Goal: Task Accomplishment & Management: Manage account settings

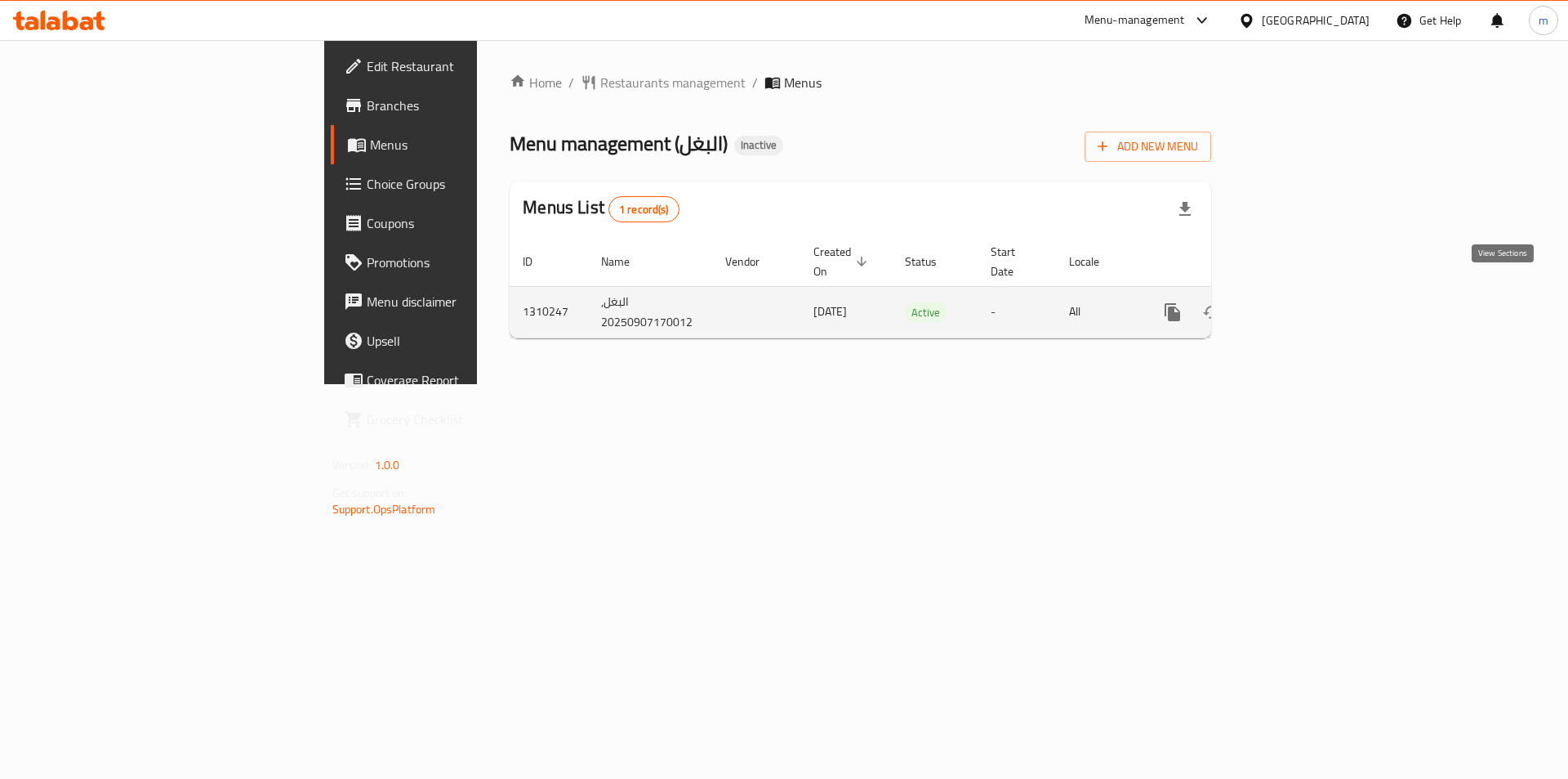
click at [1301, 302] on icon "enhanced table" at bounding box center [1291, 312] width 20 height 20
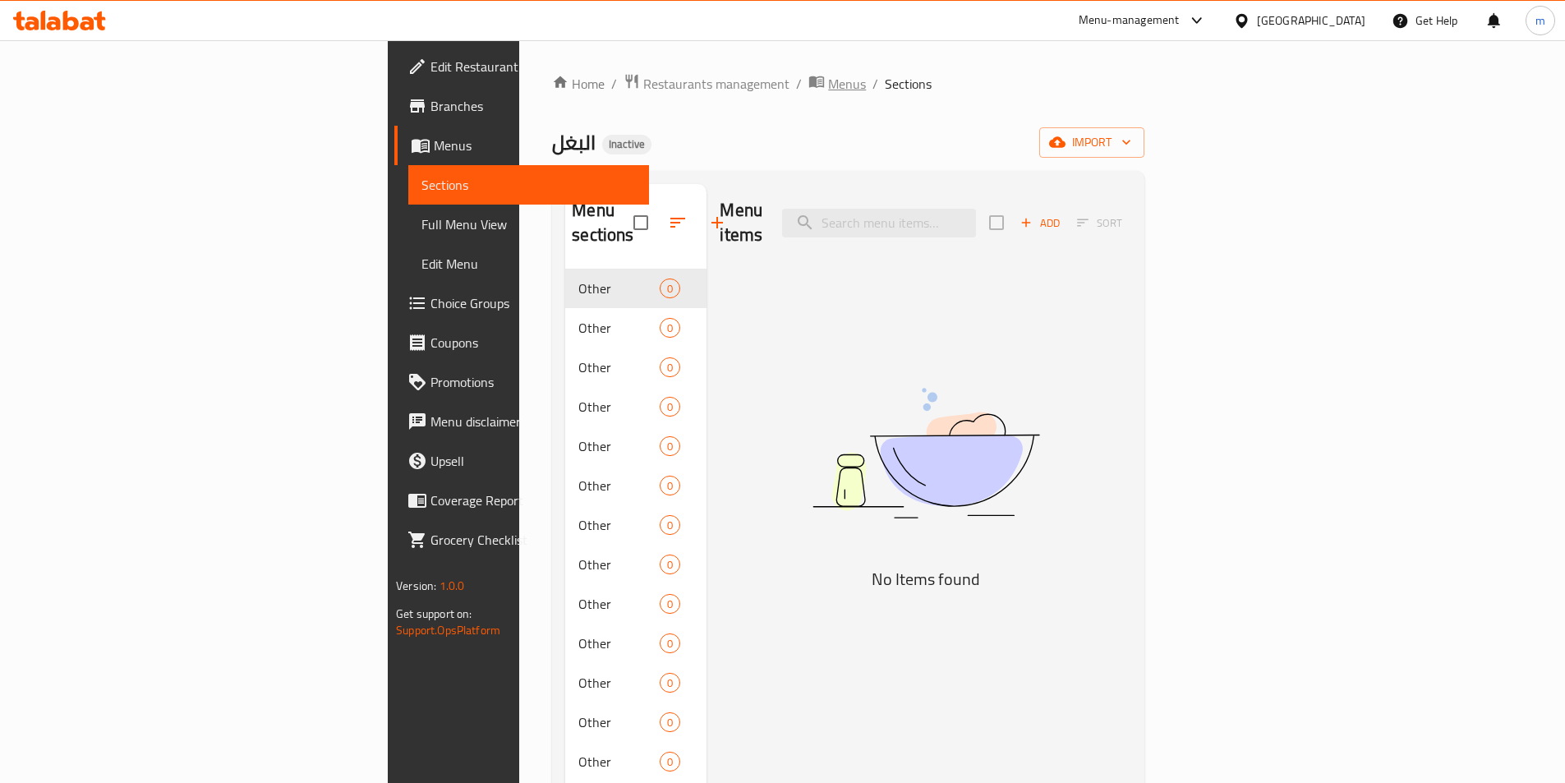
click at [828, 86] on span "Menus" at bounding box center [847, 84] width 38 height 20
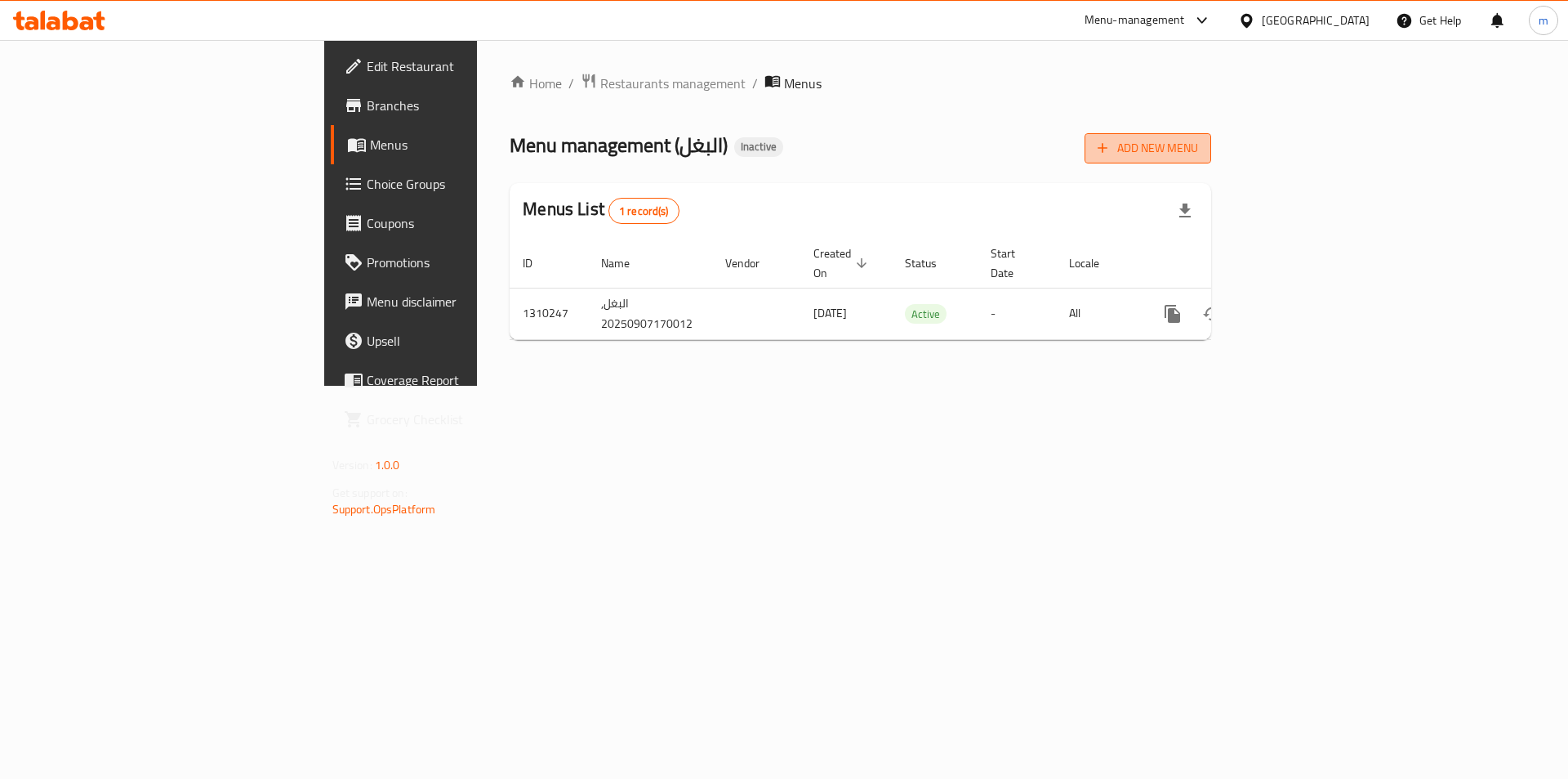
click at [1198, 147] on span "Add New Menu" at bounding box center [1147, 148] width 100 height 21
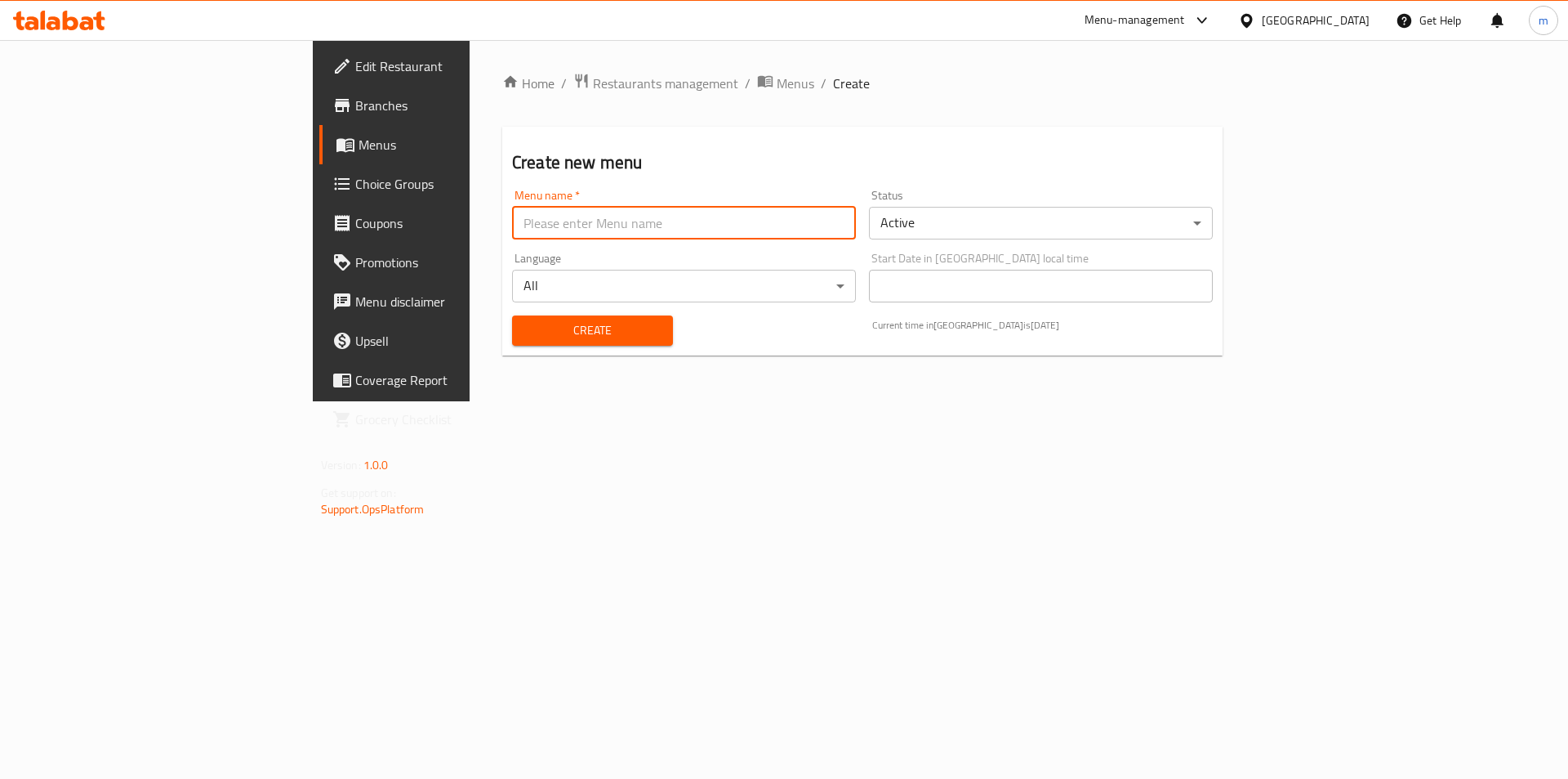
click at [635, 236] on input "text" at bounding box center [684, 223] width 344 height 33
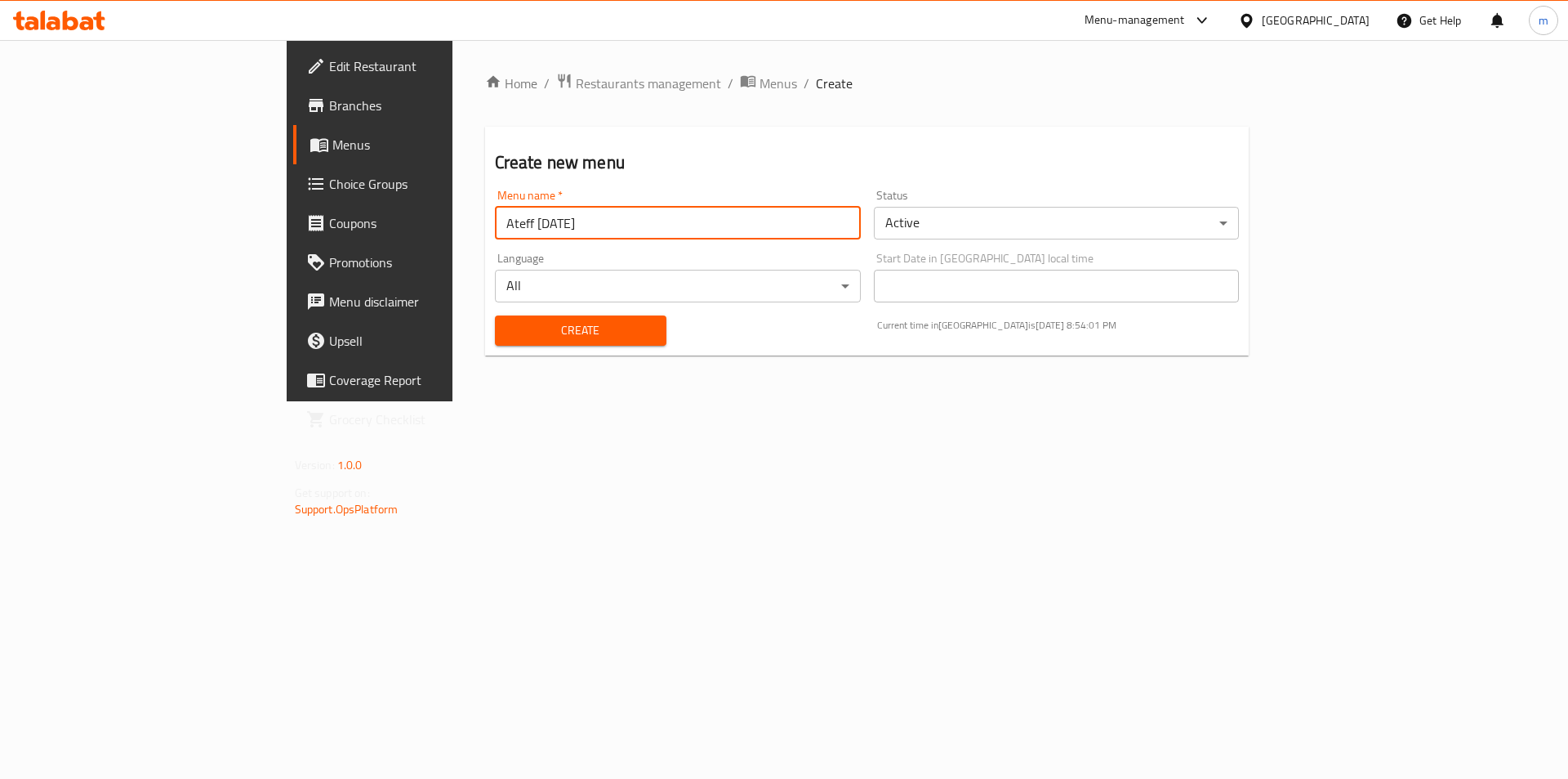
click at [495, 224] on input "Ateff 4/9/2025" at bounding box center [678, 223] width 366 height 33
type input "Ateff [DATE]"
drag, startPoint x: 840, startPoint y: 512, endPoint x: 576, endPoint y: 381, distance: 294.7
click at [831, 401] on div "Home / Restaurants management / Menus / Create Create new menu Menu name   * At…" at bounding box center [867, 220] width 829 height 361
click at [540, 342] on button "Create" at bounding box center [581, 330] width 171 height 30
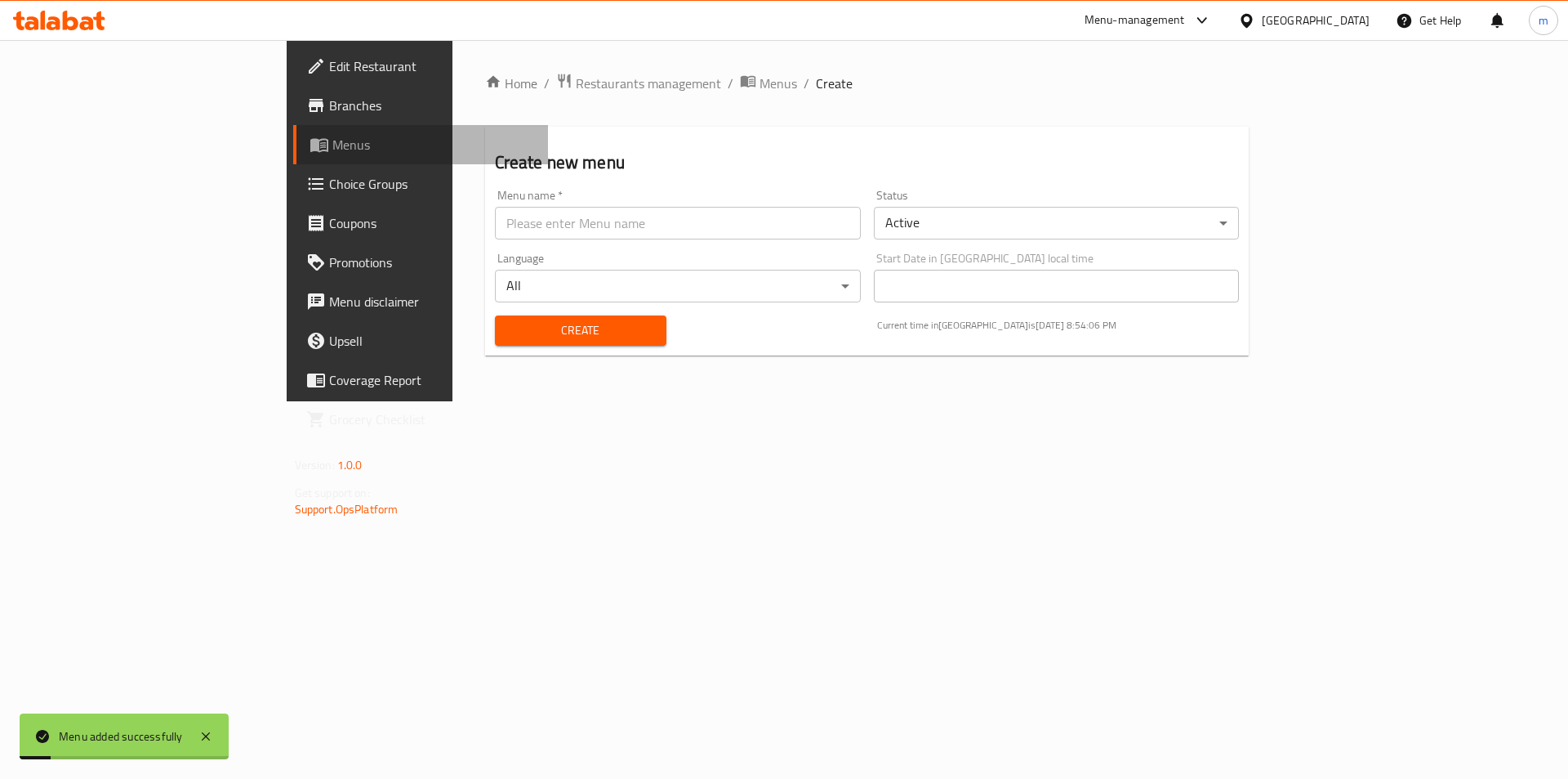
click at [332, 141] on span "Menus" at bounding box center [434, 145] width 204 height 20
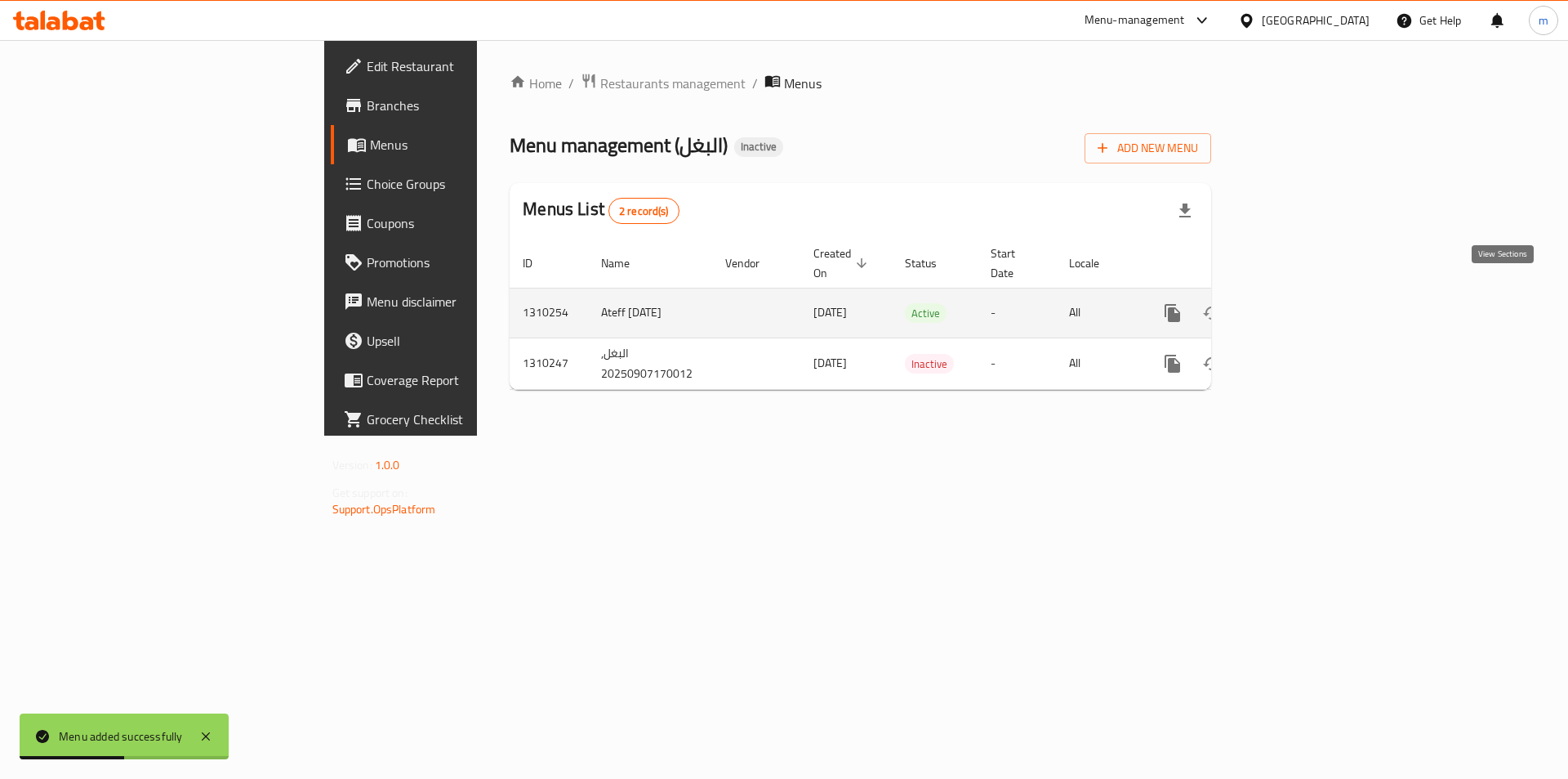
click at [1301, 303] on icon "enhanced table" at bounding box center [1291, 313] width 20 height 20
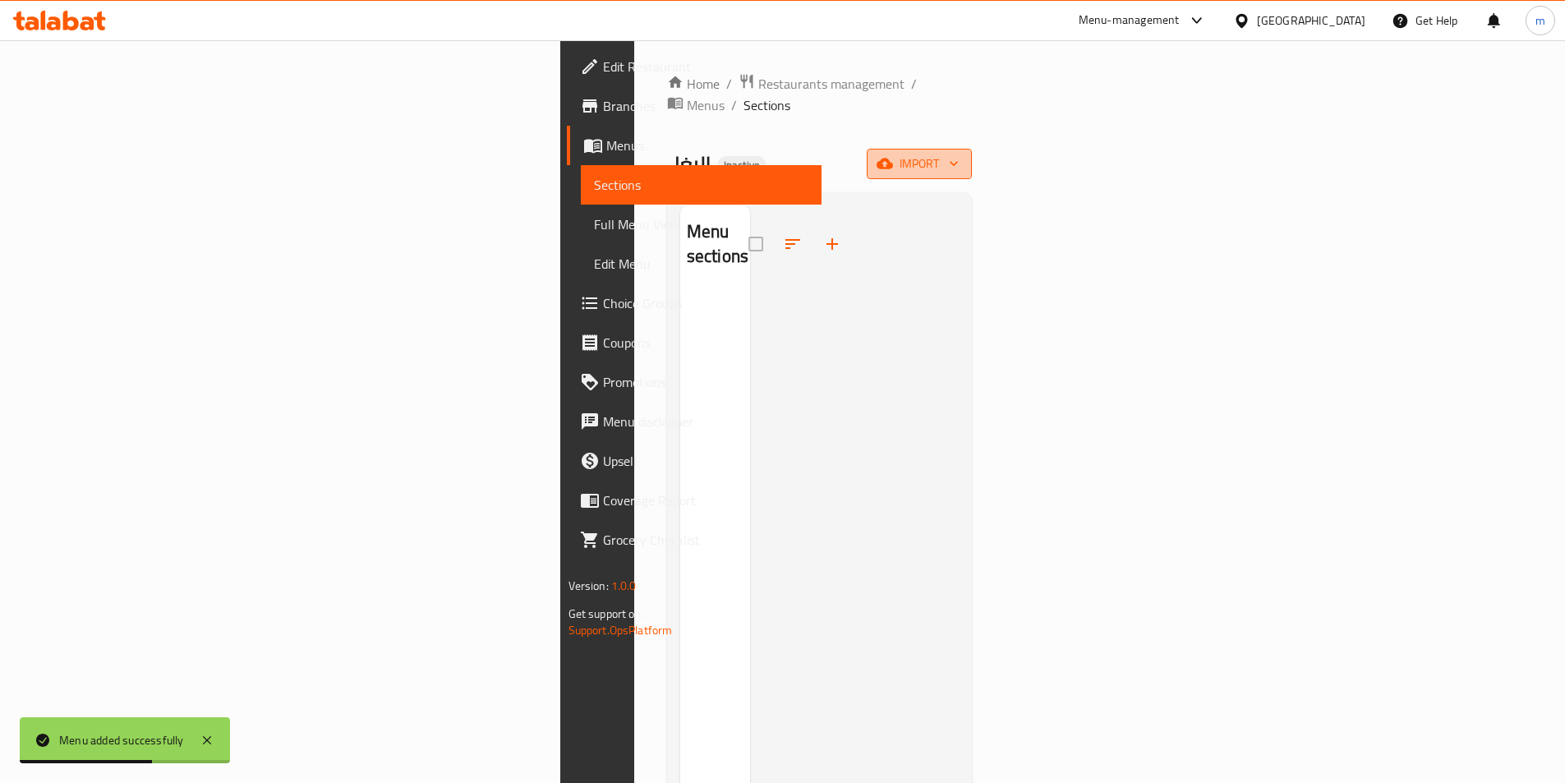
click at [893, 155] on icon "button" at bounding box center [884, 163] width 16 height 16
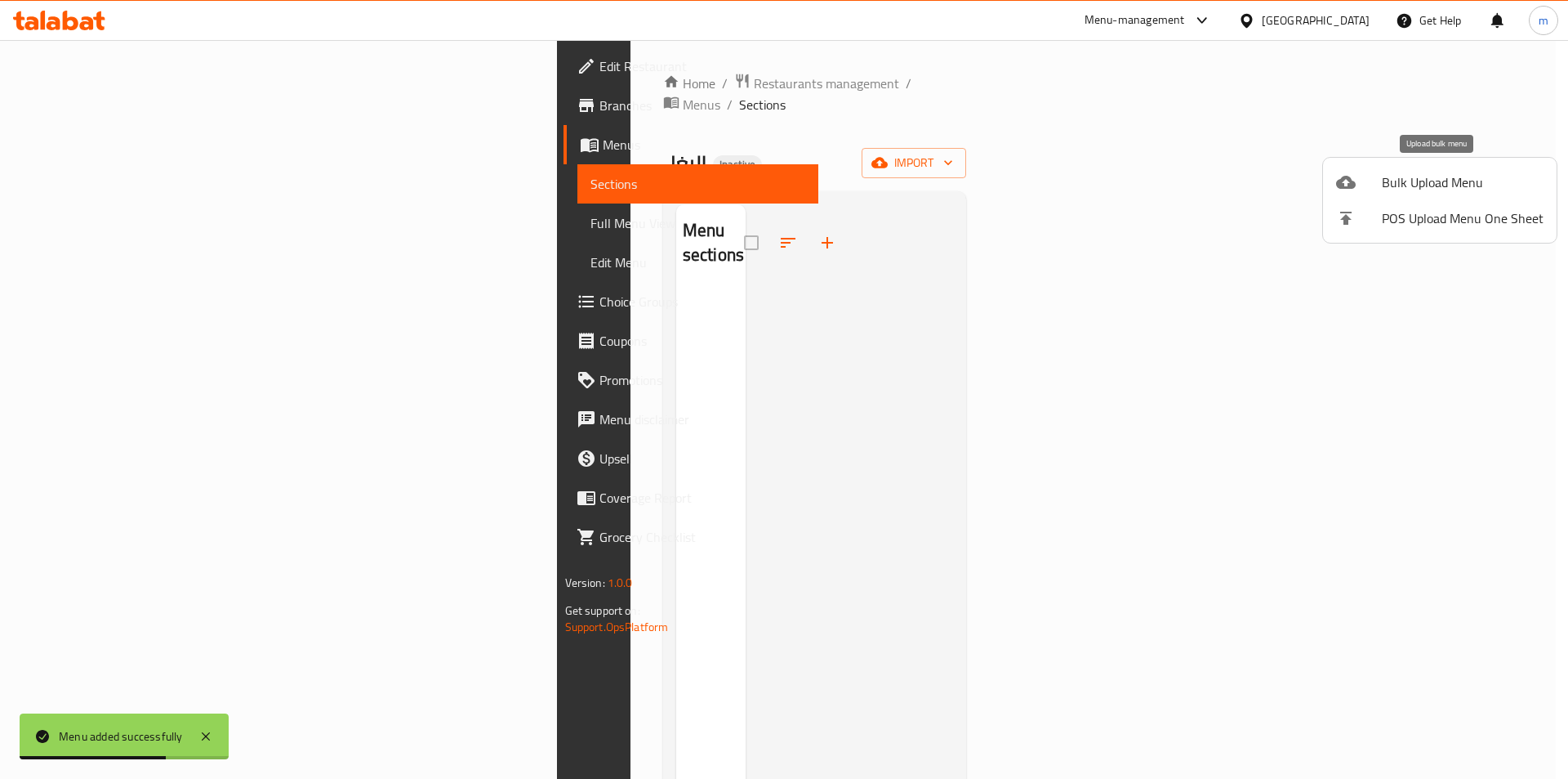
click at [1401, 187] on span "Bulk Upload Menu" at bounding box center [1463, 182] width 162 height 20
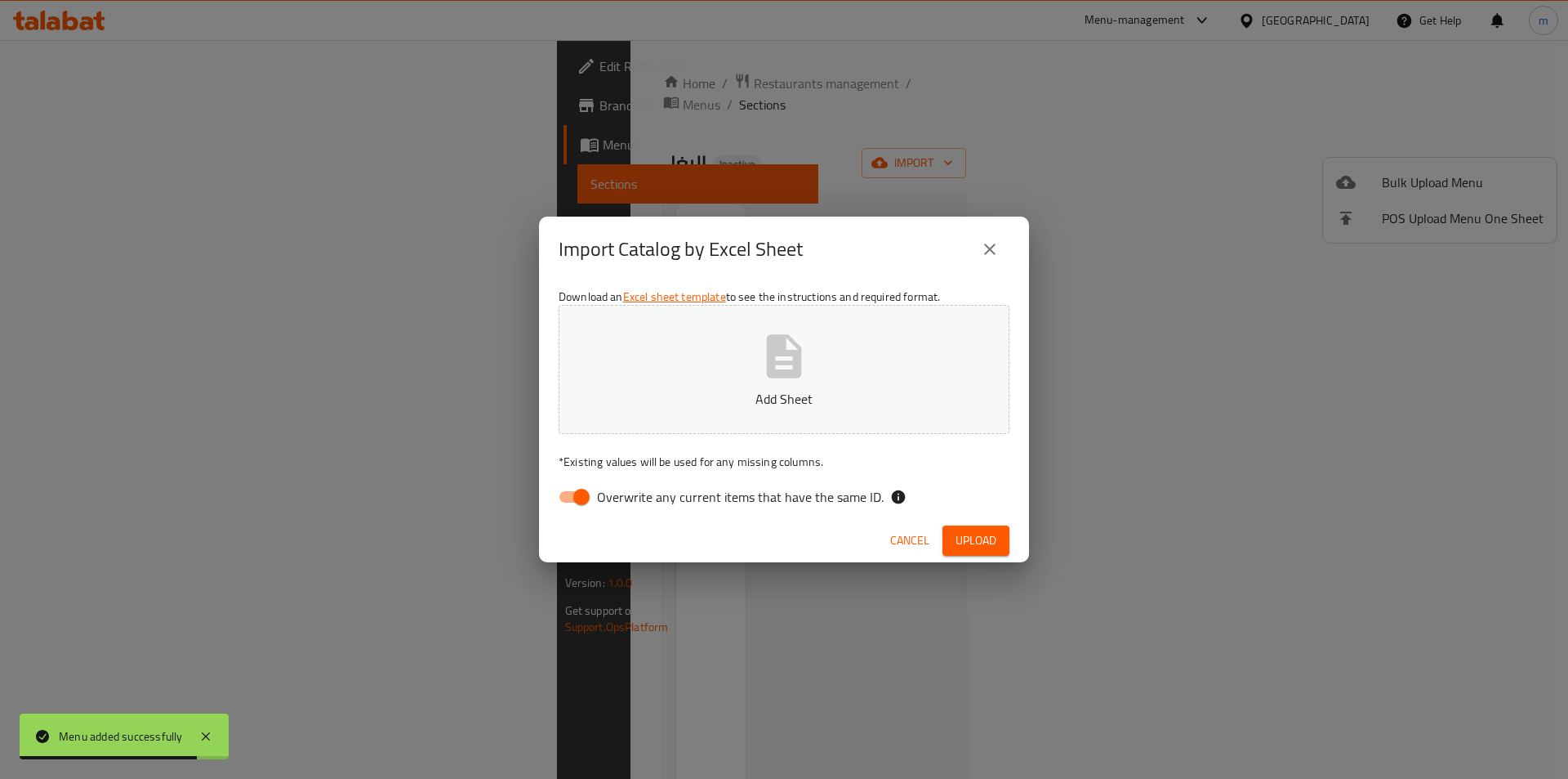
click at [647, 498] on span "Overwrite any current items that have the same ID." at bounding box center [740, 497] width 286 height 20
click at [628, 498] on input "Overwrite any current items that have the same ID." at bounding box center [582, 496] width 93 height 31
checkbox input "false"
click at [739, 328] on button "Add Sheet" at bounding box center [784, 369] width 450 height 129
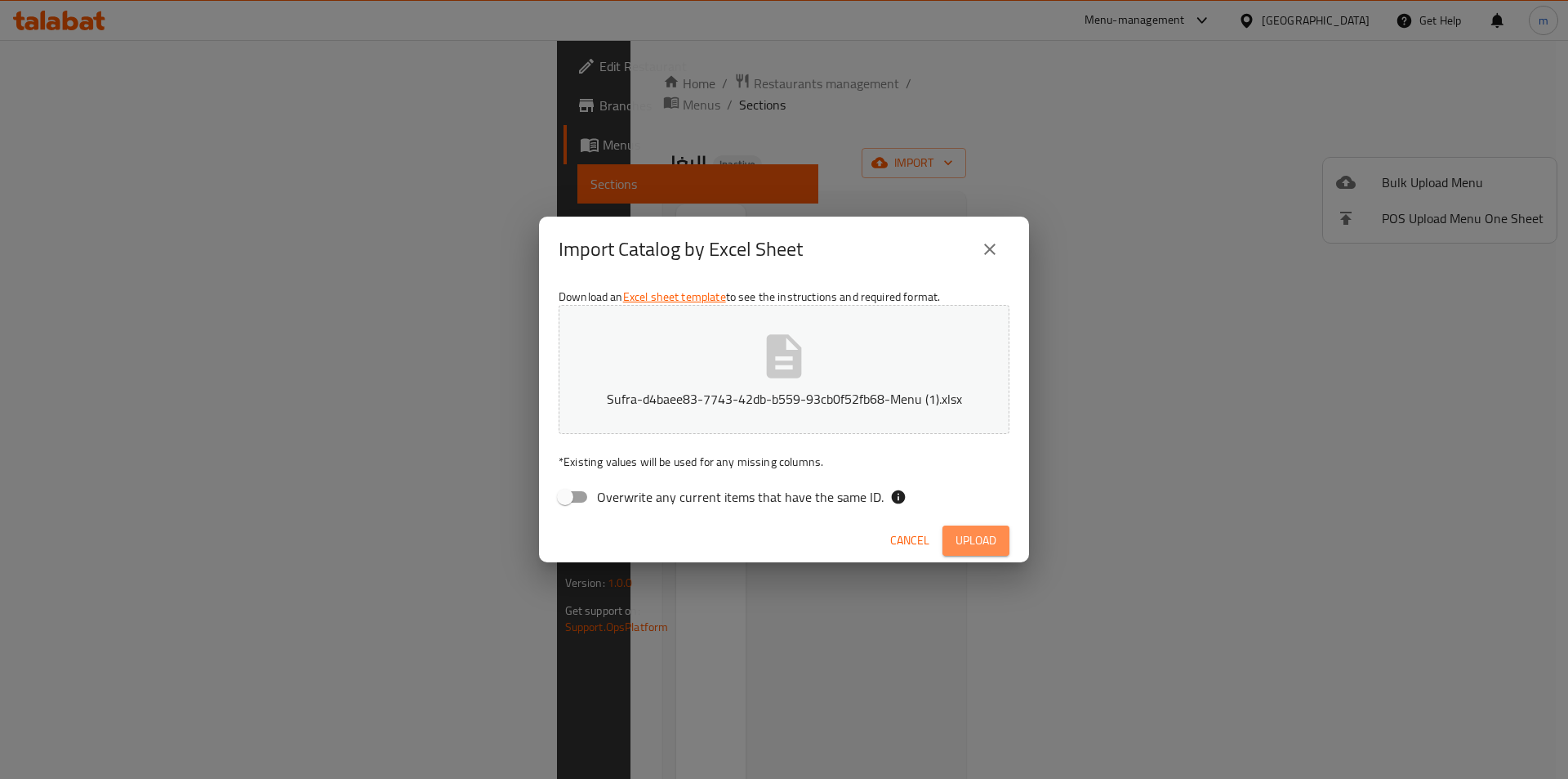
click at [984, 540] on span "Upload" at bounding box center [975, 540] width 41 height 21
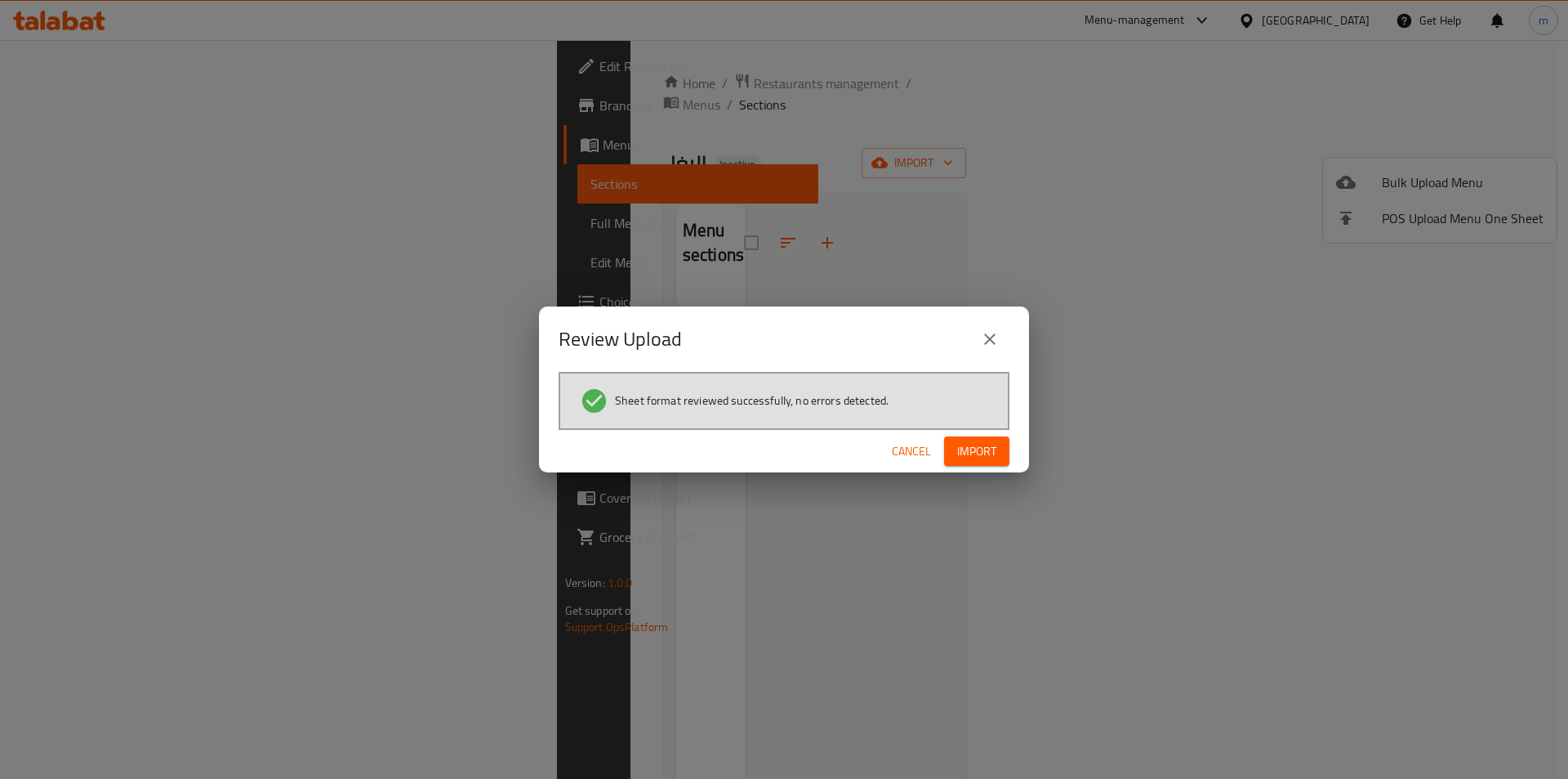
click at [992, 455] on span "Import" at bounding box center [976, 452] width 39 height 21
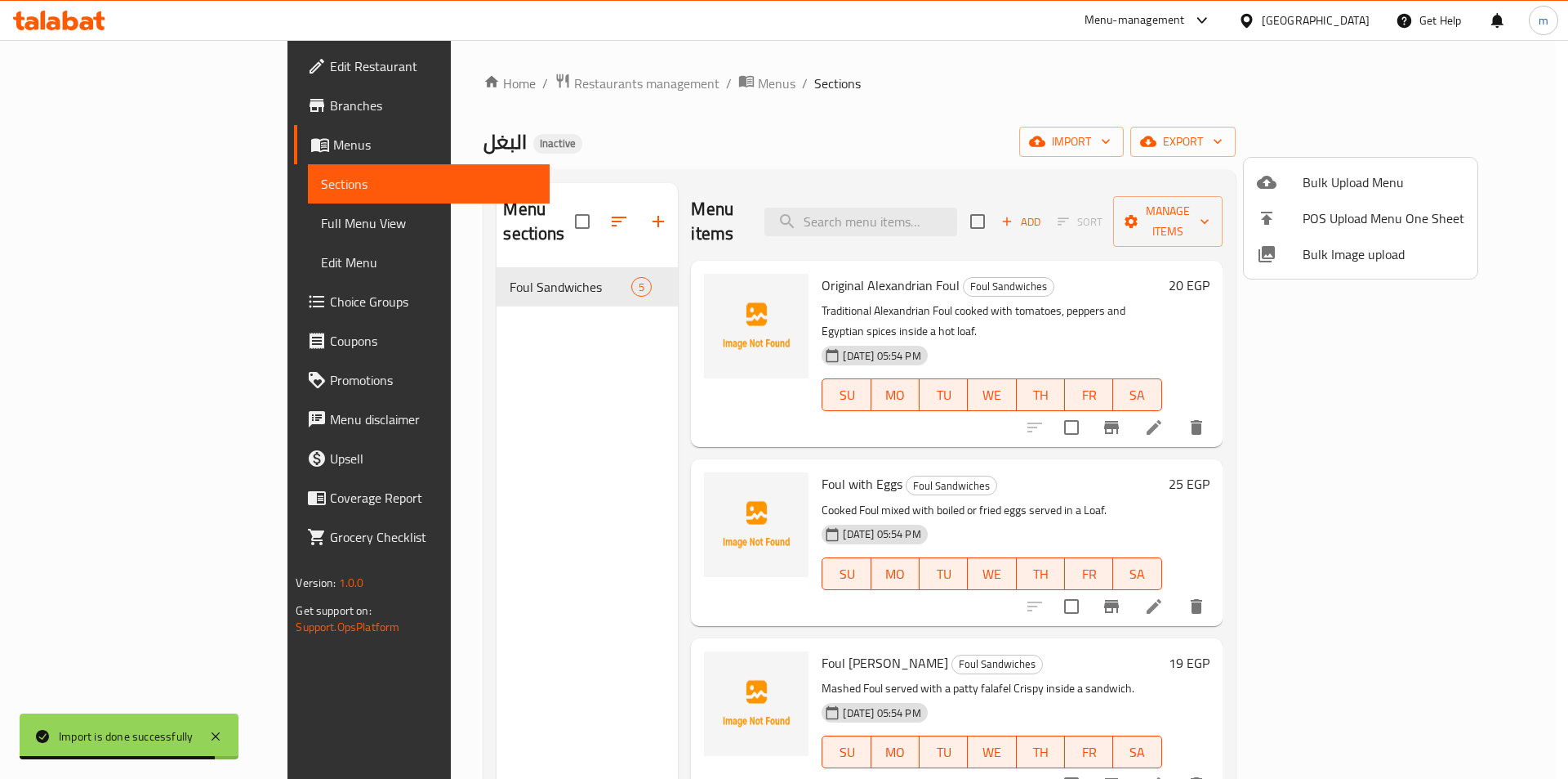
click at [1394, 115] on div at bounding box center [784, 389] width 1568 height 779
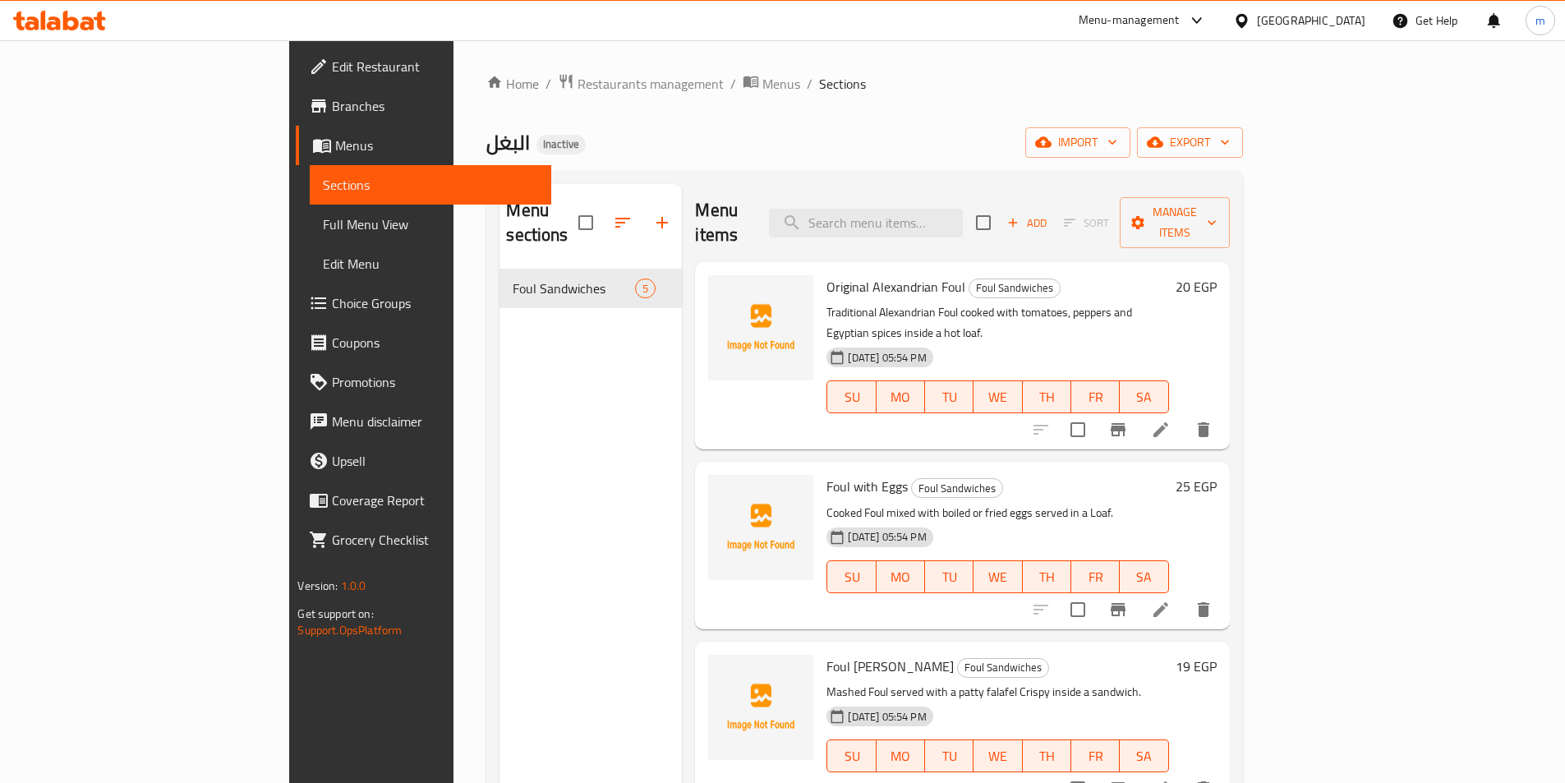
click at [323, 218] on span "Full Menu View" at bounding box center [430, 224] width 214 height 20
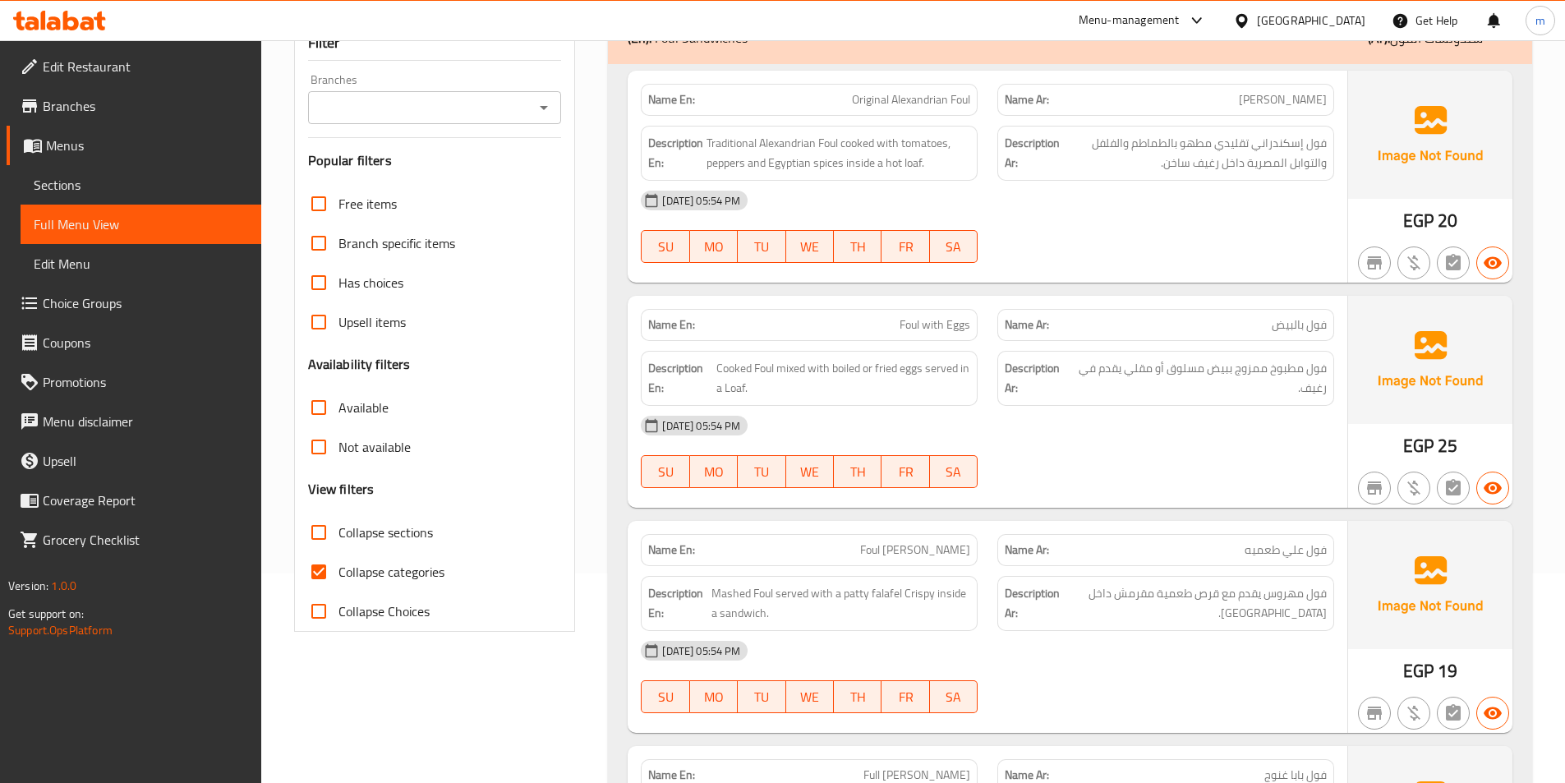
scroll to position [246, 0]
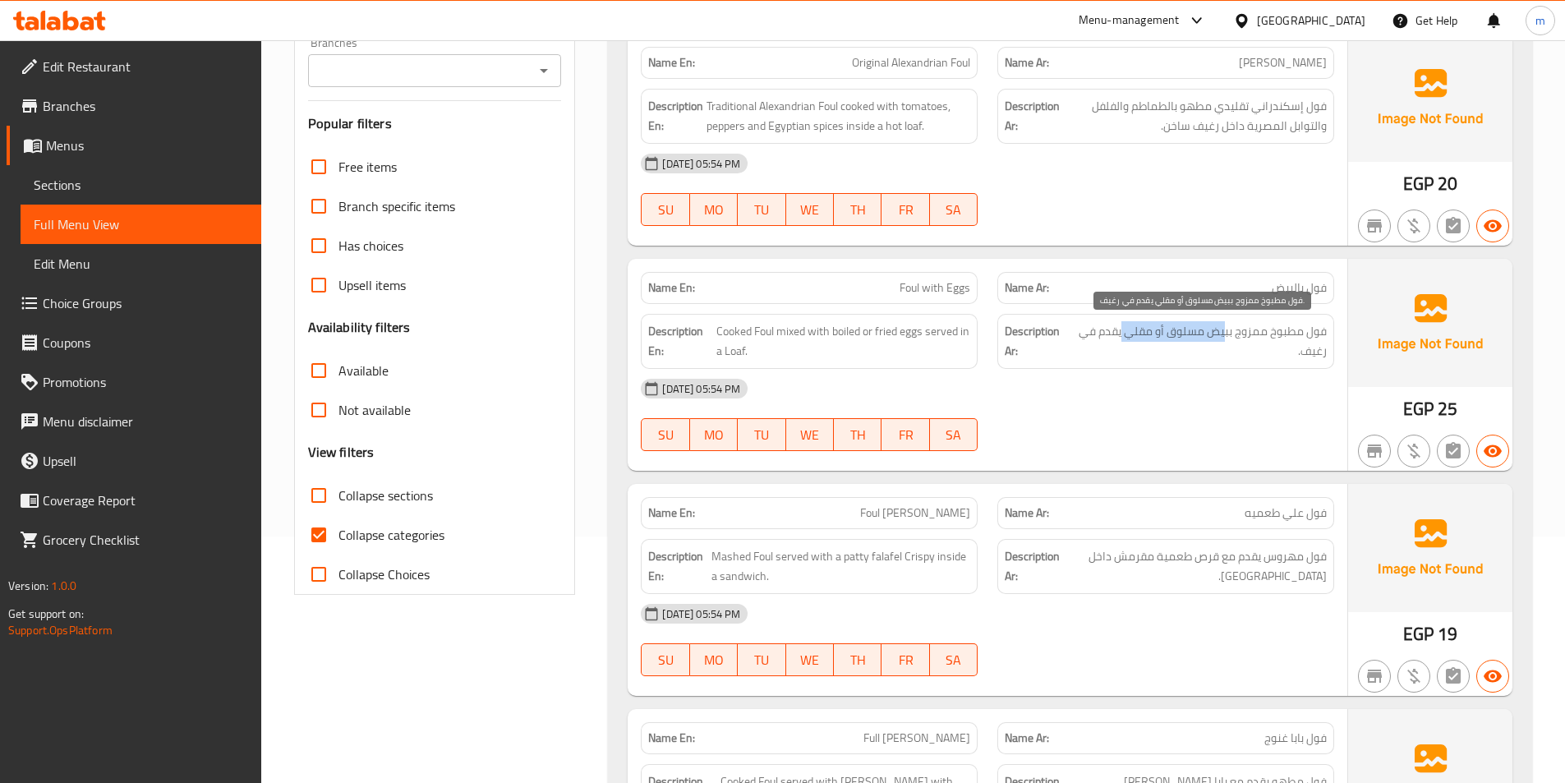
drag, startPoint x: 1129, startPoint y: 335, endPoint x: 1228, endPoint y: 338, distance: 98.6
click at [1228, 338] on span "فول مطبوخ ممزوج ببيض مسلوق أو مقلي يقدم في رغيف." at bounding box center [1199, 341] width 255 height 40
click at [1123, 327] on span "فول مطبوخ ممزوج ببيض مسلوق أو مقلي يقدم في رغيف." at bounding box center [1199, 341] width 255 height 40
drag, startPoint x: 1129, startPoint y: 335, endPoint x: 1200, endPoint y: 348, distance: 71.8
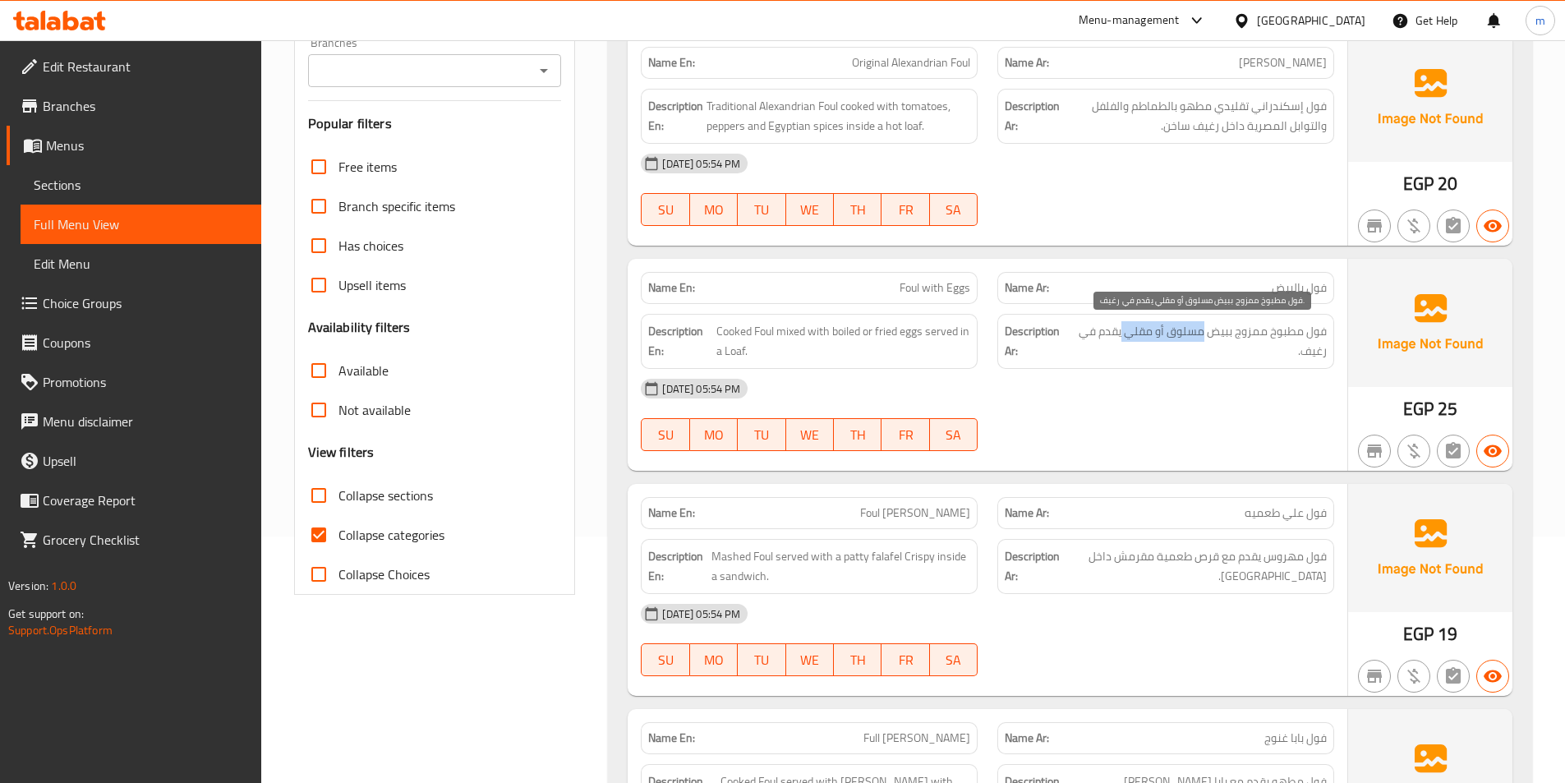
click at [1204, 340] on span "فول مطبوخ ممزوج ببيض مسلوق أو مقلي يقدم في رغيف." at bounding box center [1199, 341] width 255 height 40
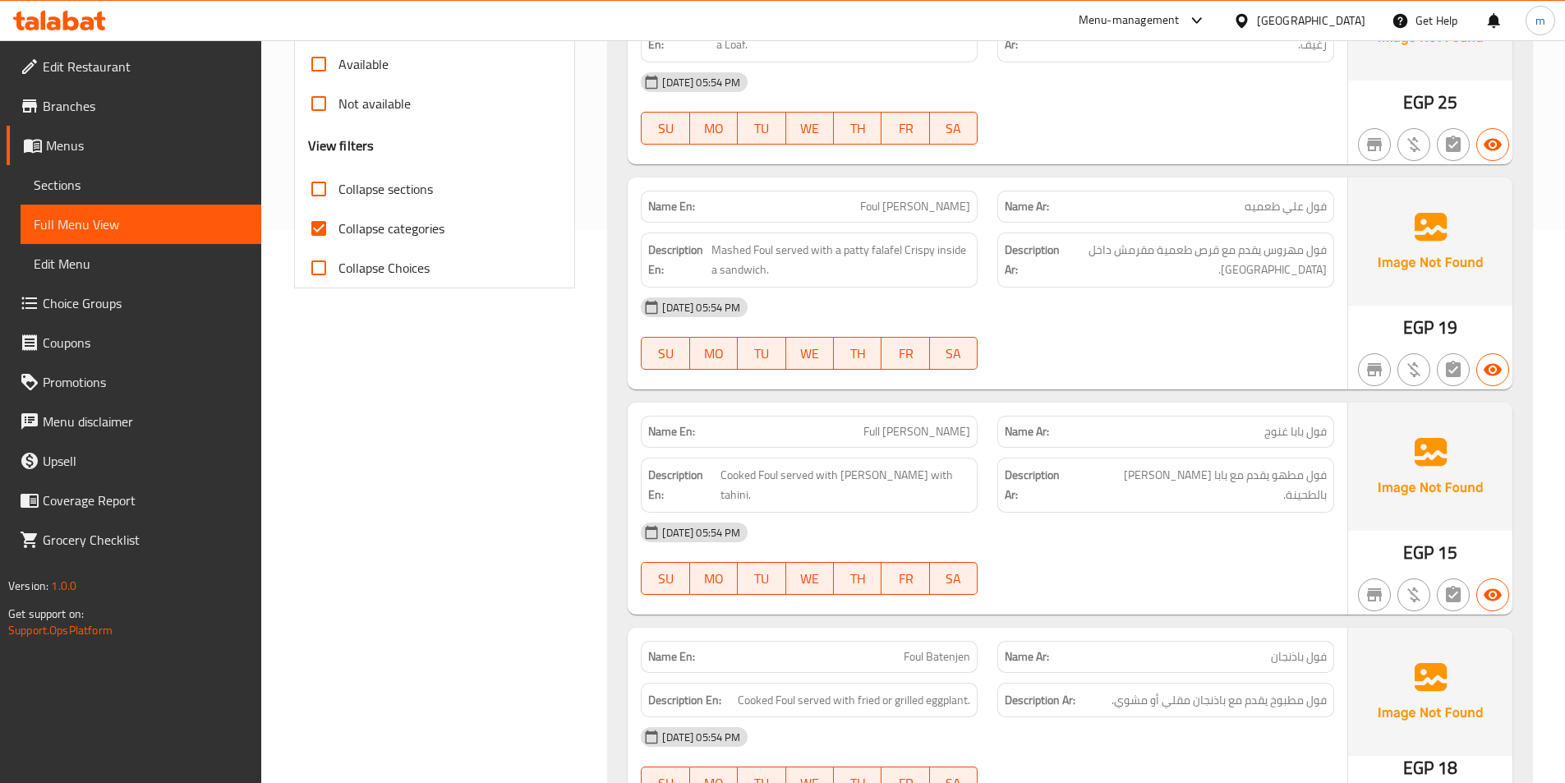
scroll to position [655, 0]
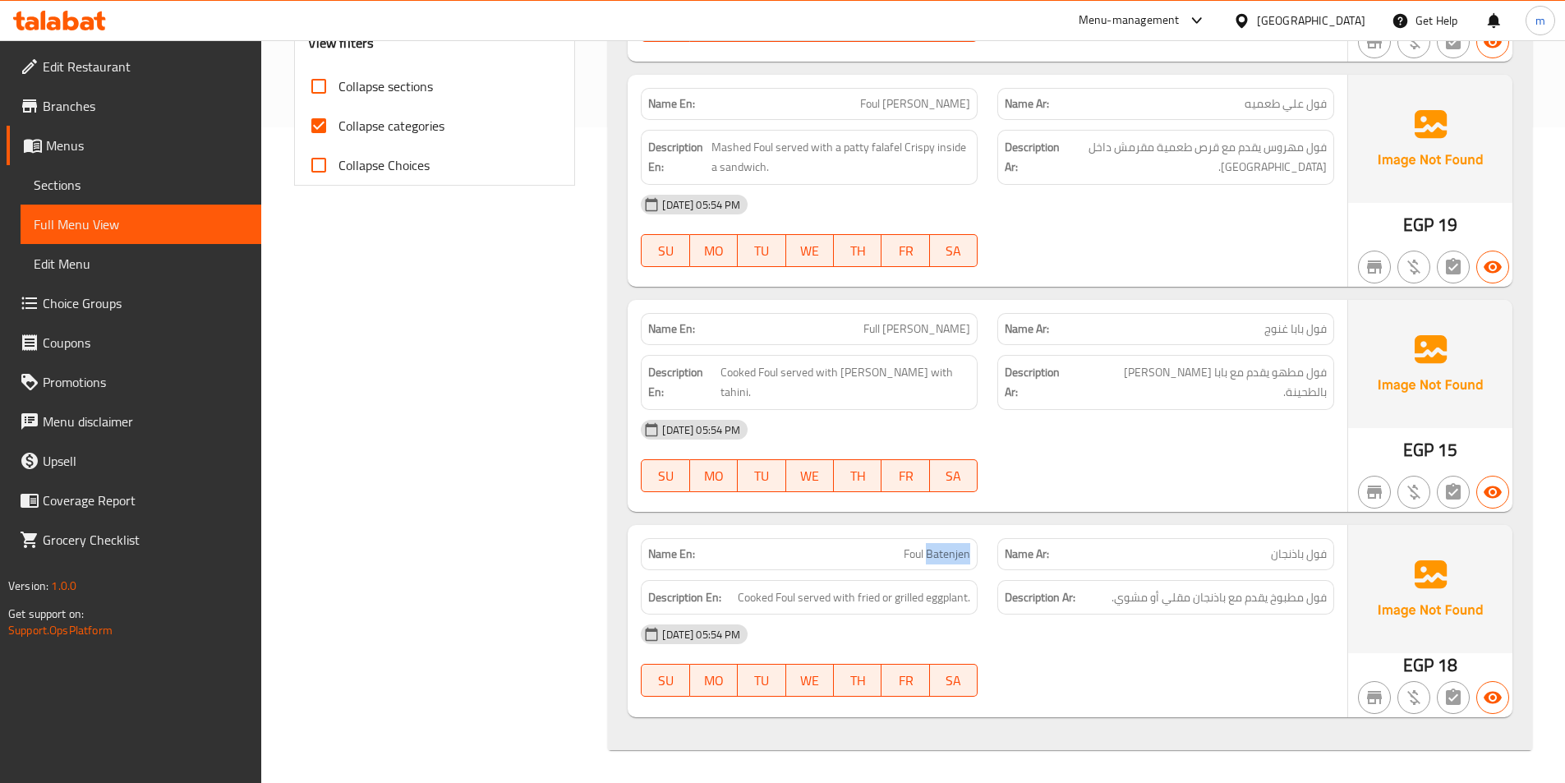
drag, startPoint x: 930, startPoint y: 559, endPoint x: 972, endPoint y: 559, distance: 41.9
click at [972, 559] on div "Name En: Foul Batenjen" at bounding box center [809, 554] width 337 height 32
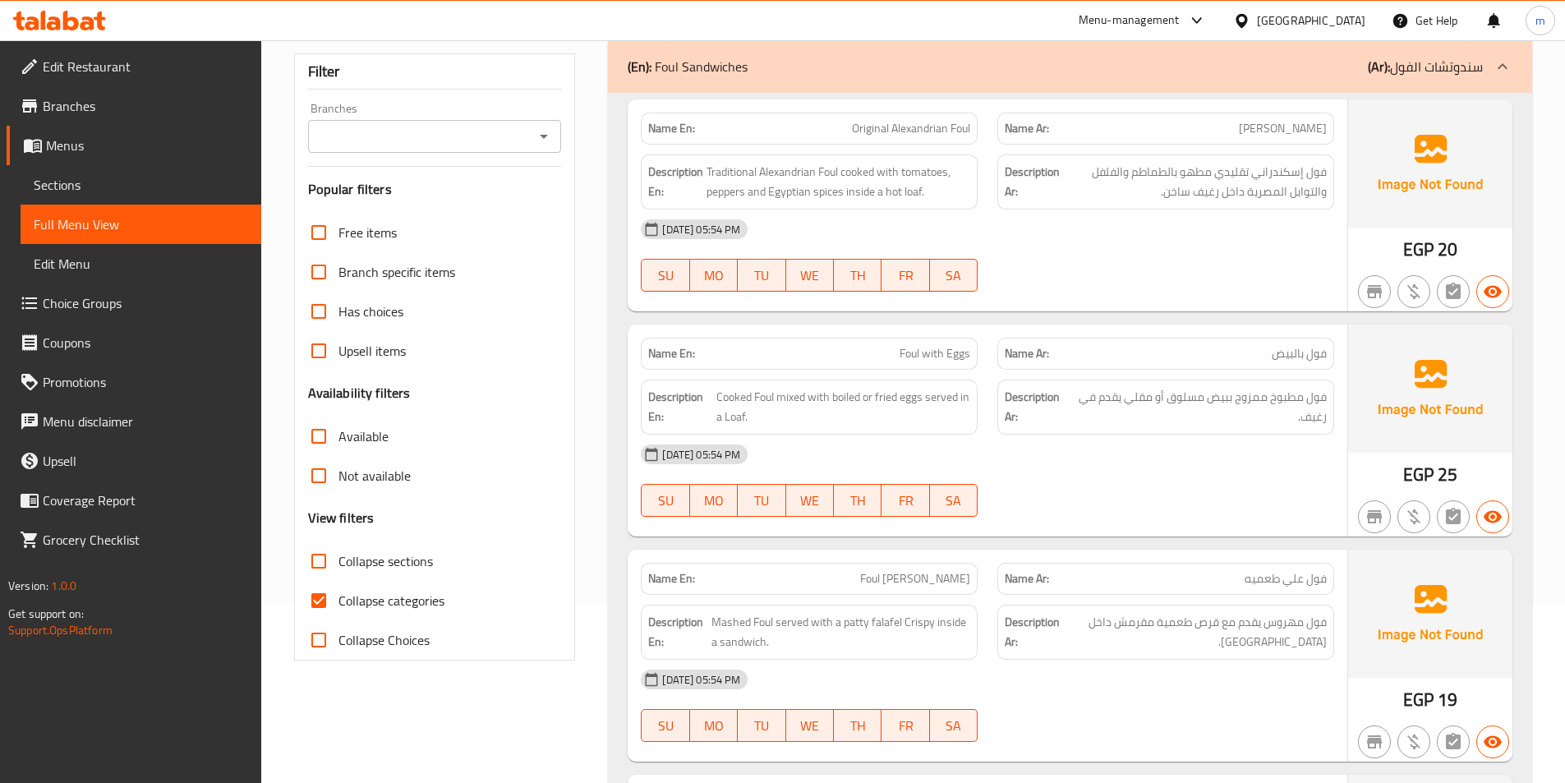
scroll to position [329, 0]
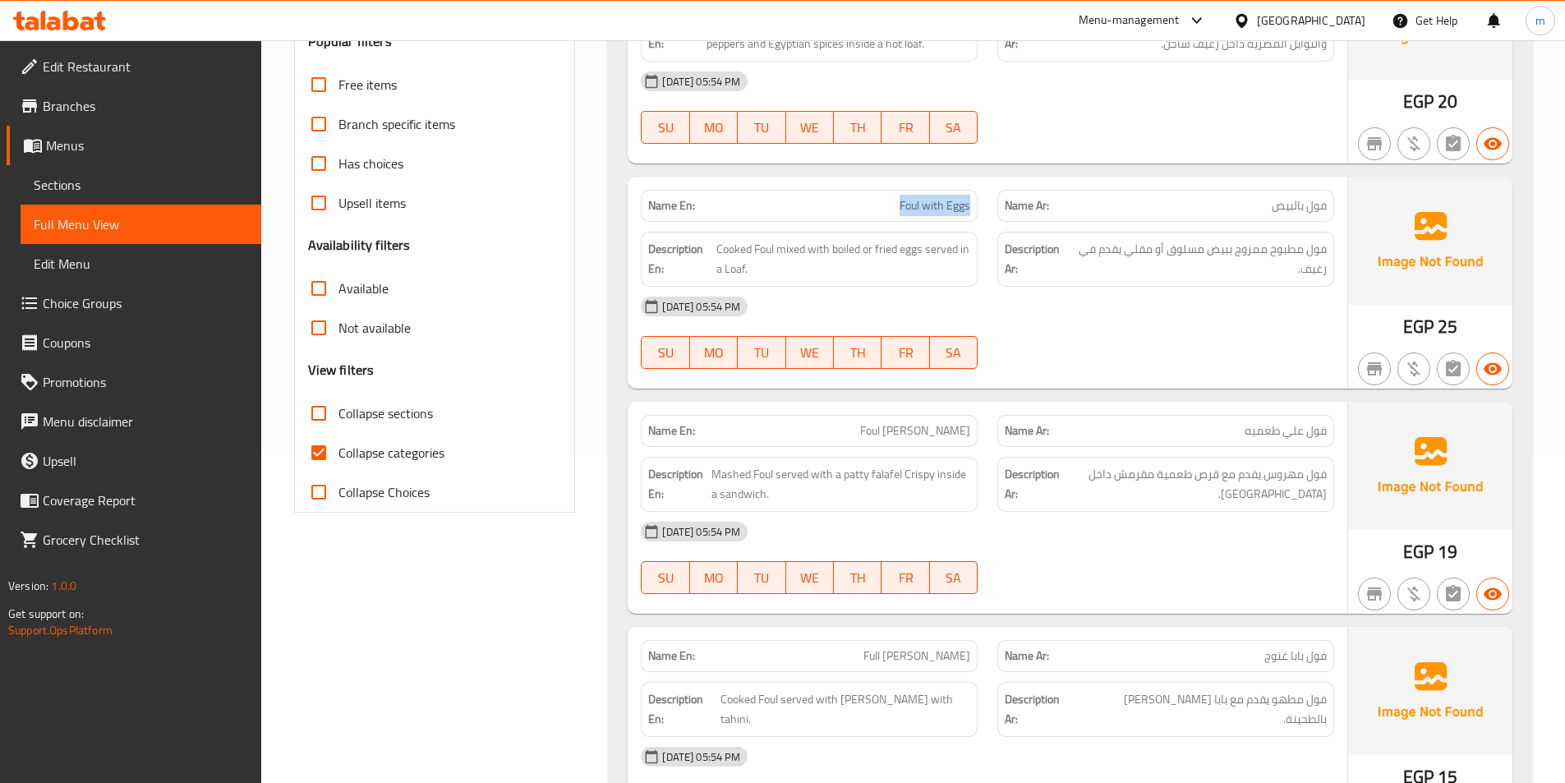
drag, startPoint x: 889, startPoint y: 201, endPoint x: 968, endPoint y: 196, distance: 79.0
click at [968, 197] on p "Name En: Foul with Eggs" at bounding box center [809, 205] width 322 height 17
copy span "Foul with Eggs"
drag, startPoint x: 1267, startPoint y: 216, endPoint x: 1330, endPoint y: 197, distance: 65.2
click at [1330, 197] on div "Name Ar: فول بالبيض" at bounding box center [1165, 206] width 337 height 32
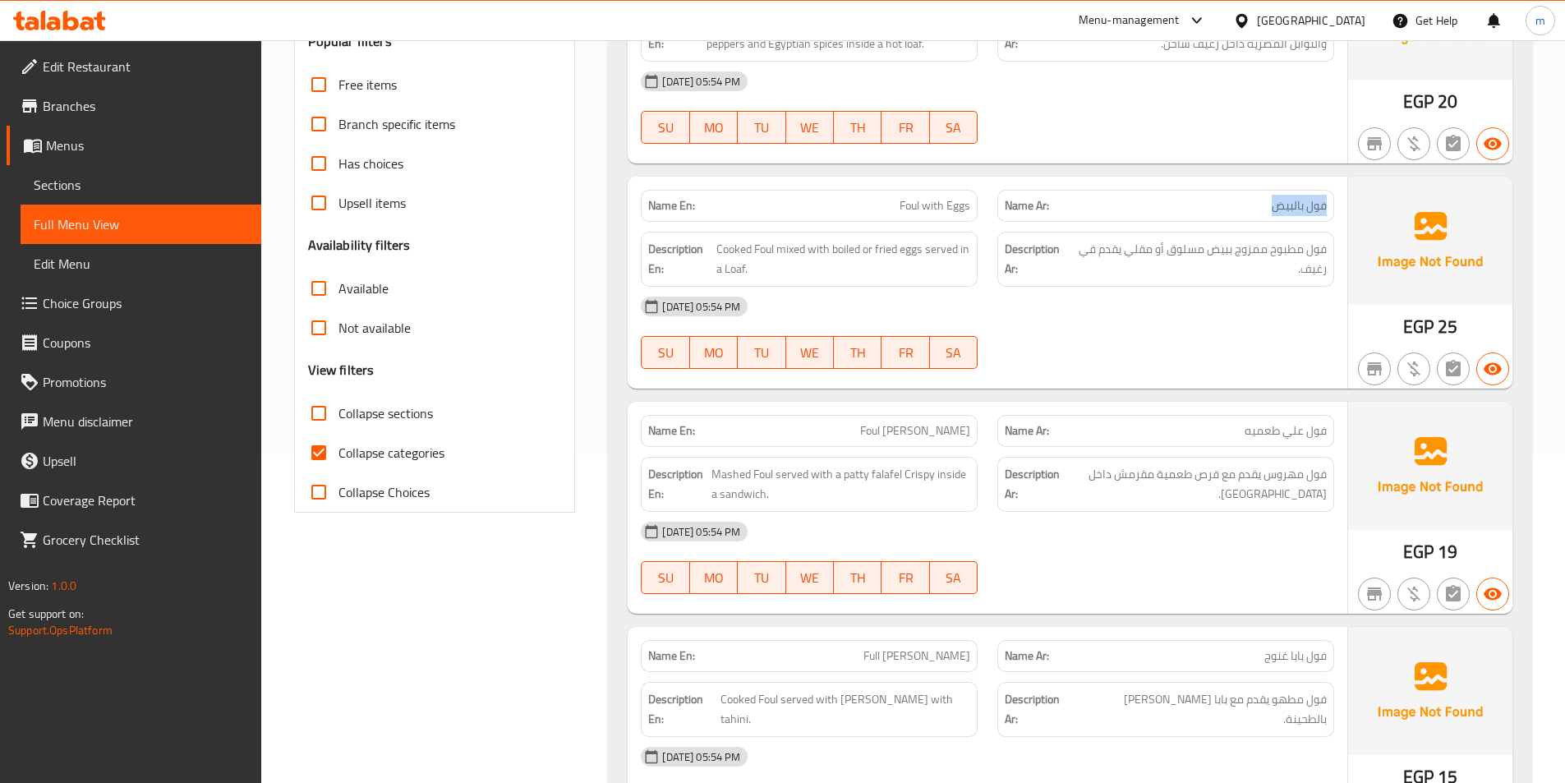
copy span "فول بالبيض"
click at [1104, 343] on div "07-09-2025 05:54 PM SU MO TU WE TH FR SA" at bounding box center [987, 333] width 713 height 92
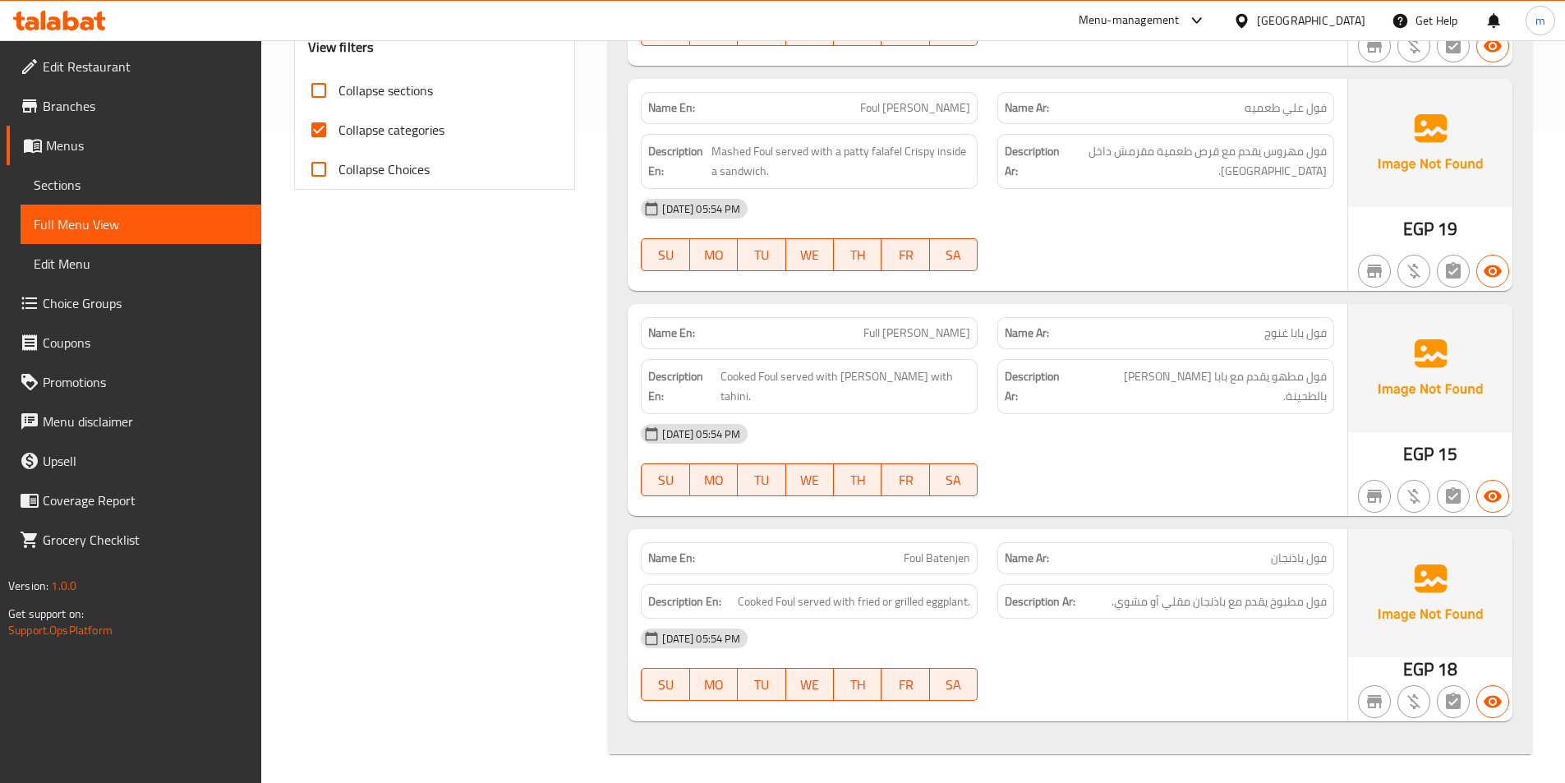
scroll to position [655, 0]
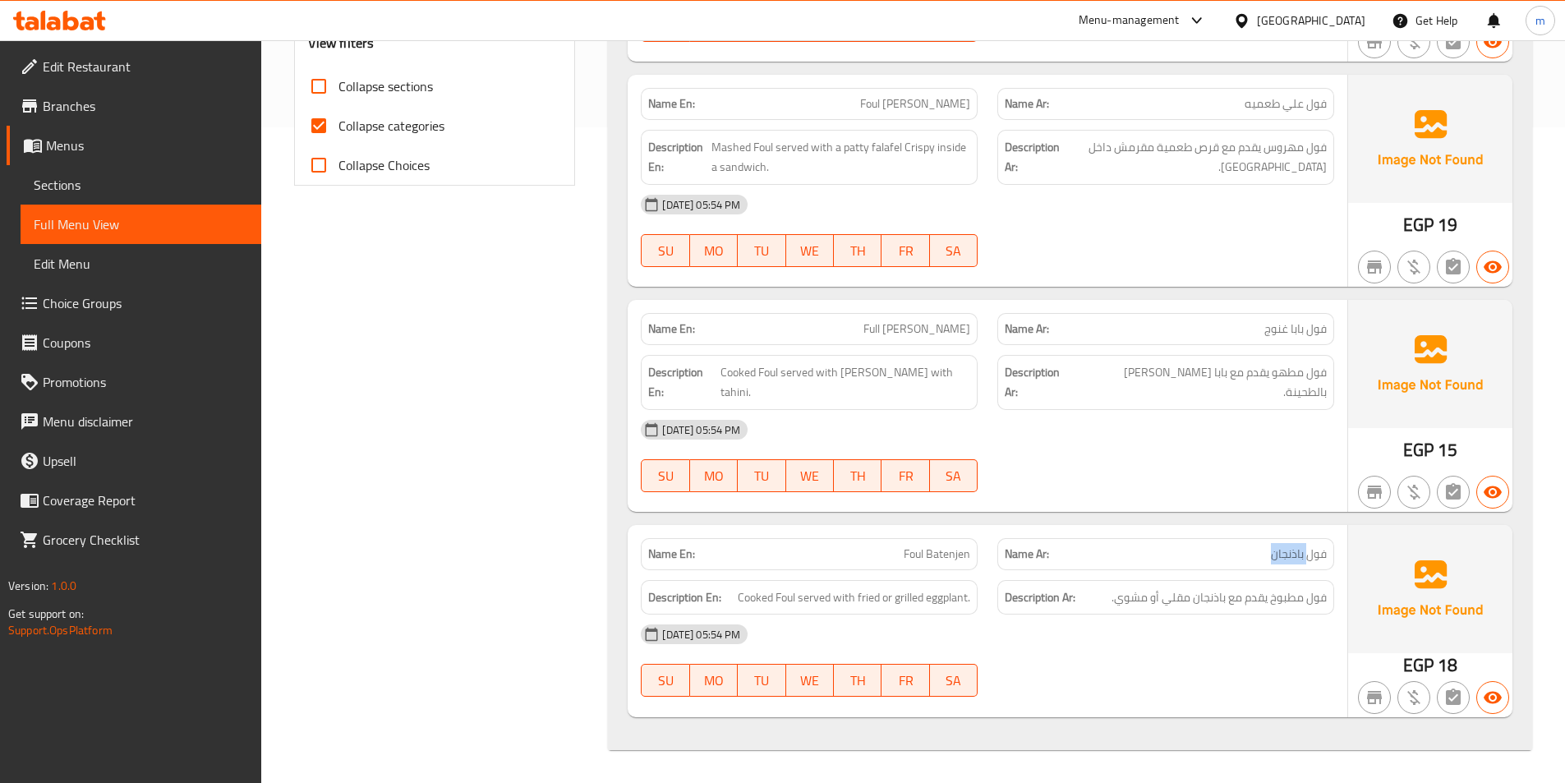
drag, startPoint x: 1263, startPoint y: 558, endPoint x: 1305, endPoint y: 550, distance: 42.5
click at [1305, 550] on p "Name Ar: فول باذنجان" at bounding box center [1166, 553] width 322 height 17
copy span "باذنجان"
click at [1257, 509] on div "Name En: Full Baba Ghanouj Name Ar: فول بابا غنوج Description En: Cooked Foul s…" at bounding box center [988, 406] width 720 height 212
drag, startPoint x: 1299, startPoint y: 559, endPoint x: 1275, endPoint y: 559, distance: 24.7
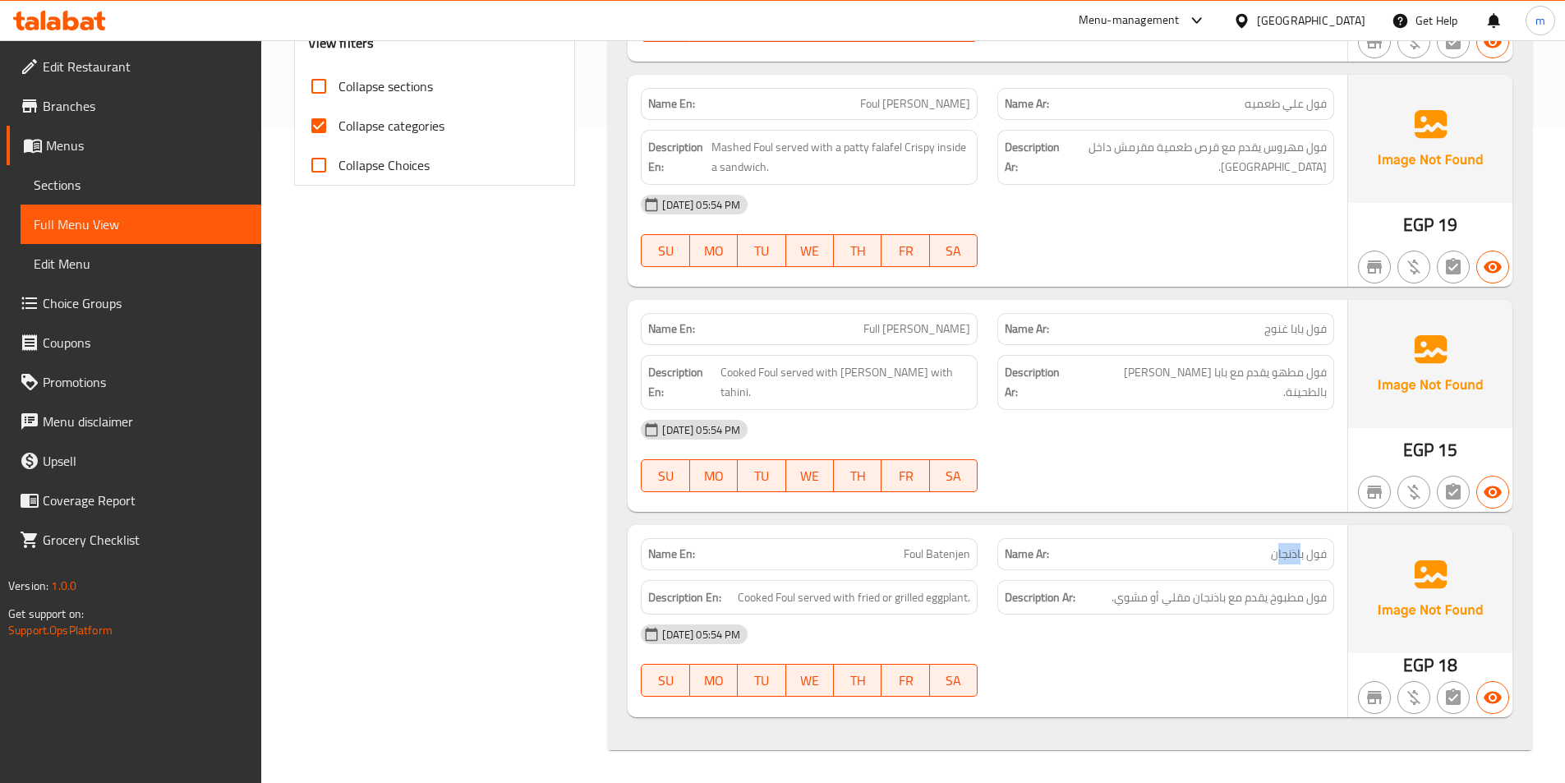
click at [1275, 559] on span "فول باذنجان" at bounding box center [1299, 553] width 56 height 17
drag, startPoint x: 1303, startPoint y: 549, endPoint x: 1254, endPoint y: 554, distance: 48.7
click at [1254, 554] on p "Name Ar: فول باذنجان" at bounding box center [1166, 553] width 322 height 17
copy span "باذنجان"
click at [1242, 555] on p "Name Ar: فول باذنجان" at bounding box center [1166, 553] width 322 height 17
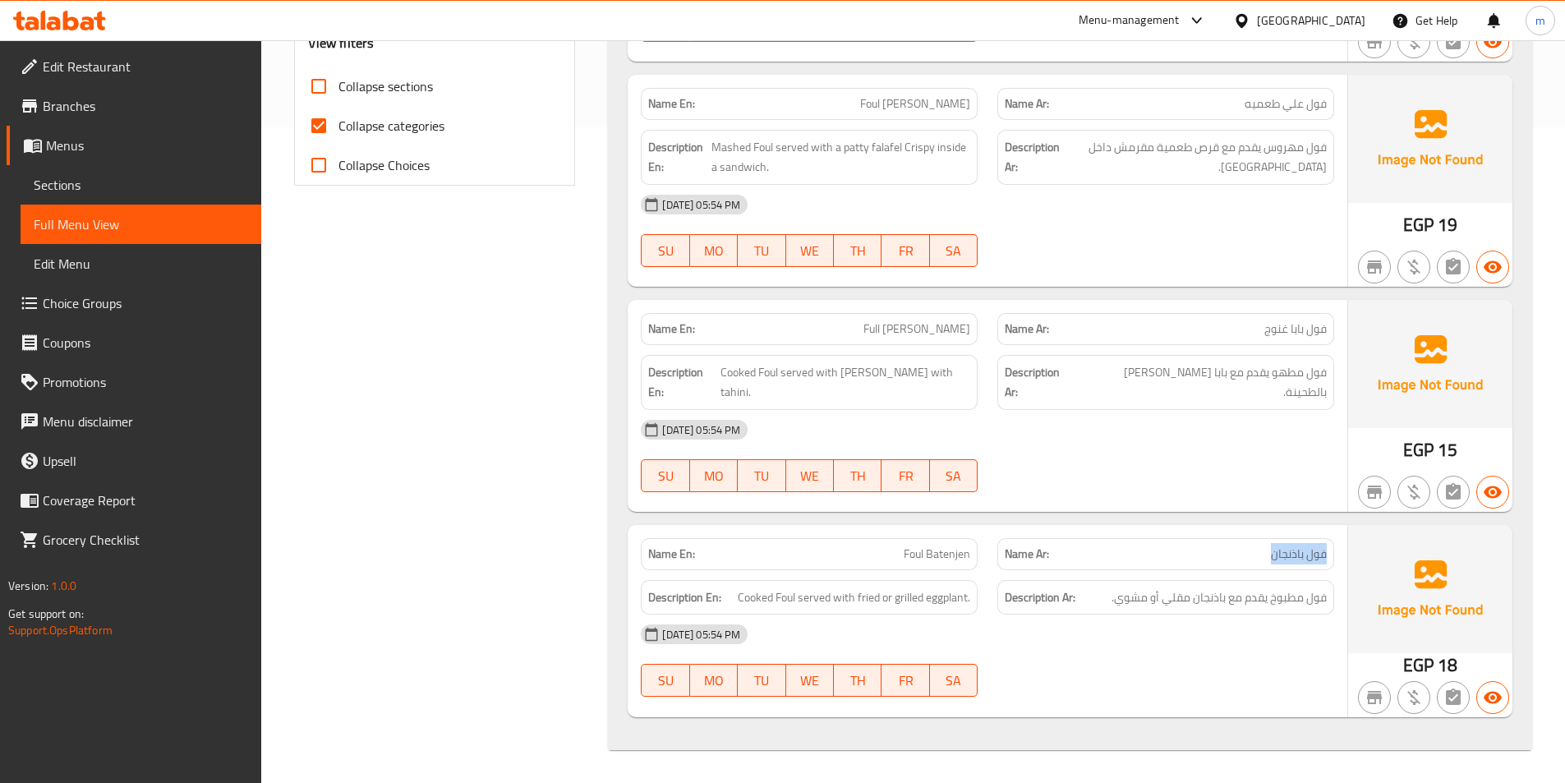
drag, startPoint x: 1237, startPoint y: 556, endPoint x: 1335, endPoint y: 549, distance: 98.0
click at [1335, 549] on div "Name Ar: فول باذنجان" at bounding box center [1165, 554] width 356 height 52
copy span "فول باذنجان"
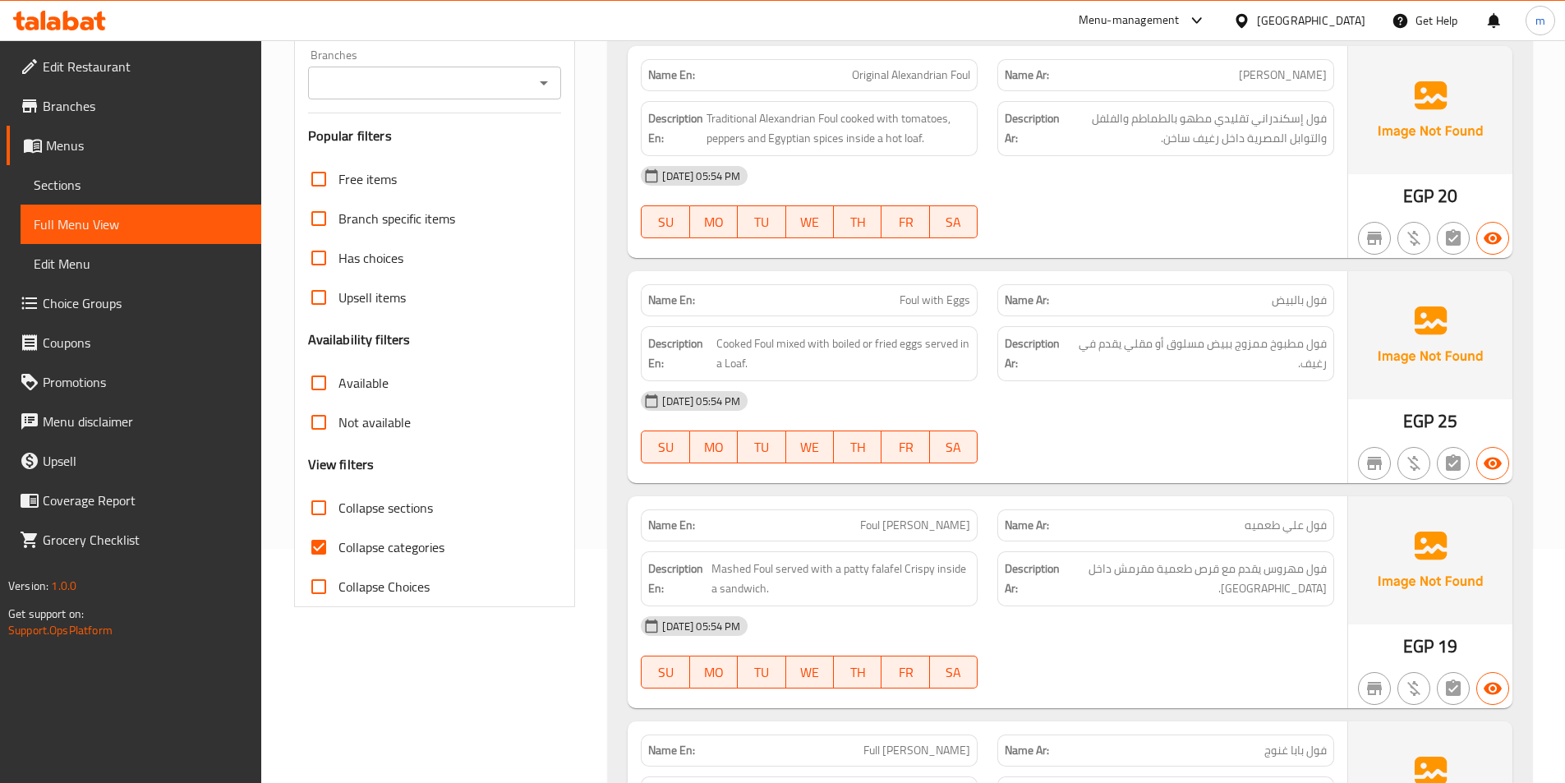
scroll to position [329, 0]
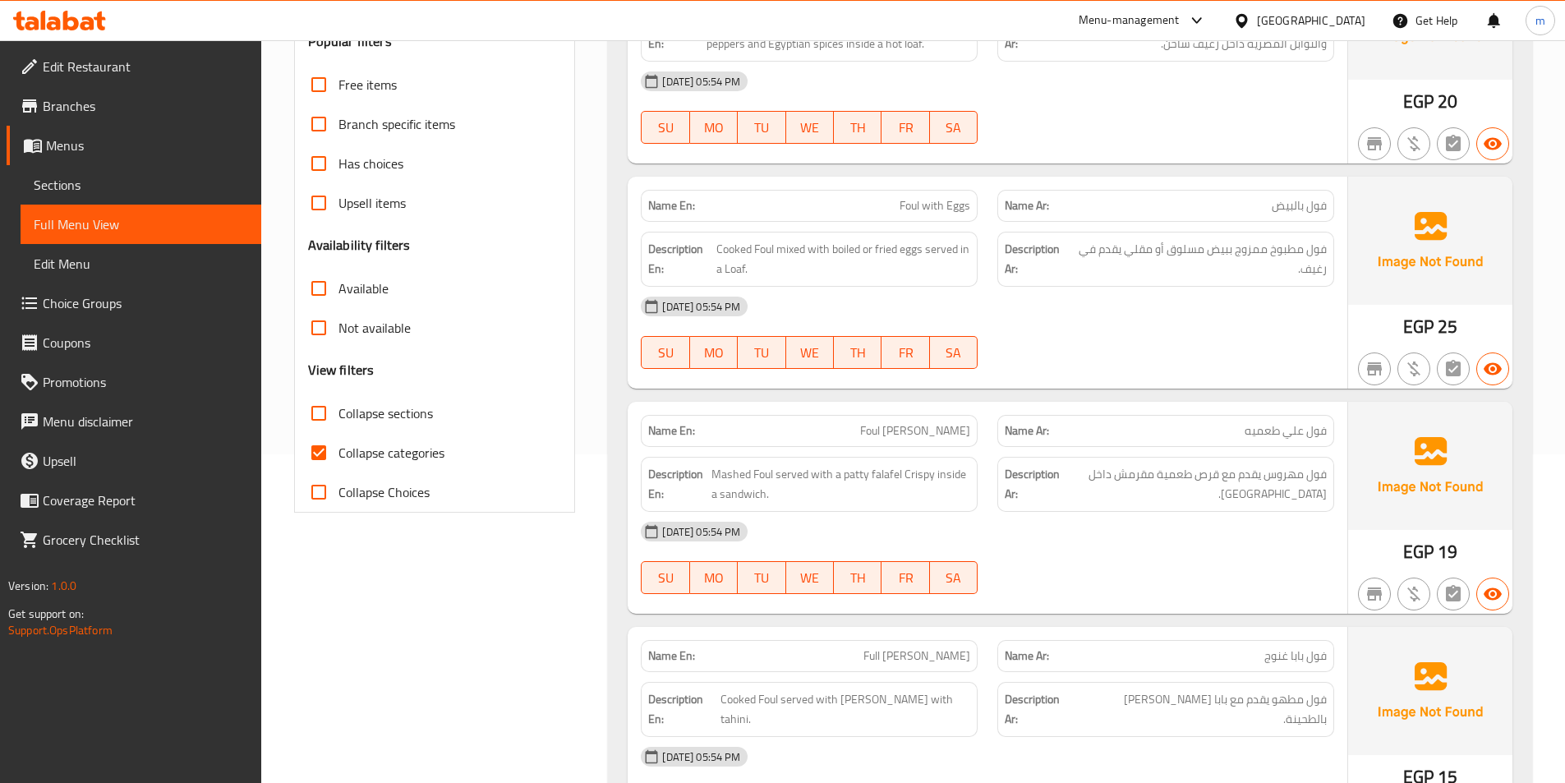
click at [129, 181] on span "Sections" at bounding box center [141, 185] width 214 height 20
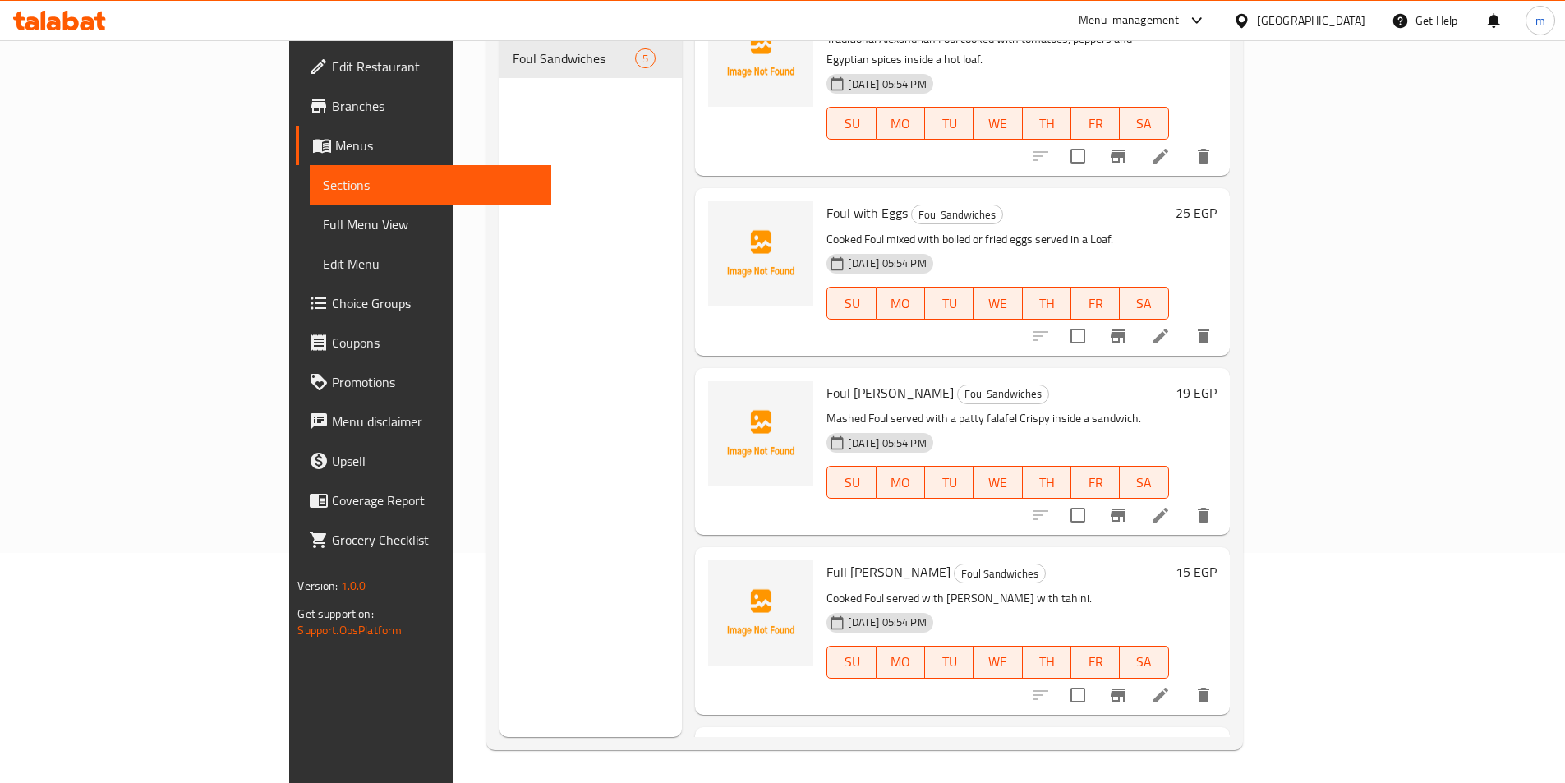
scroll to position [82, 0]
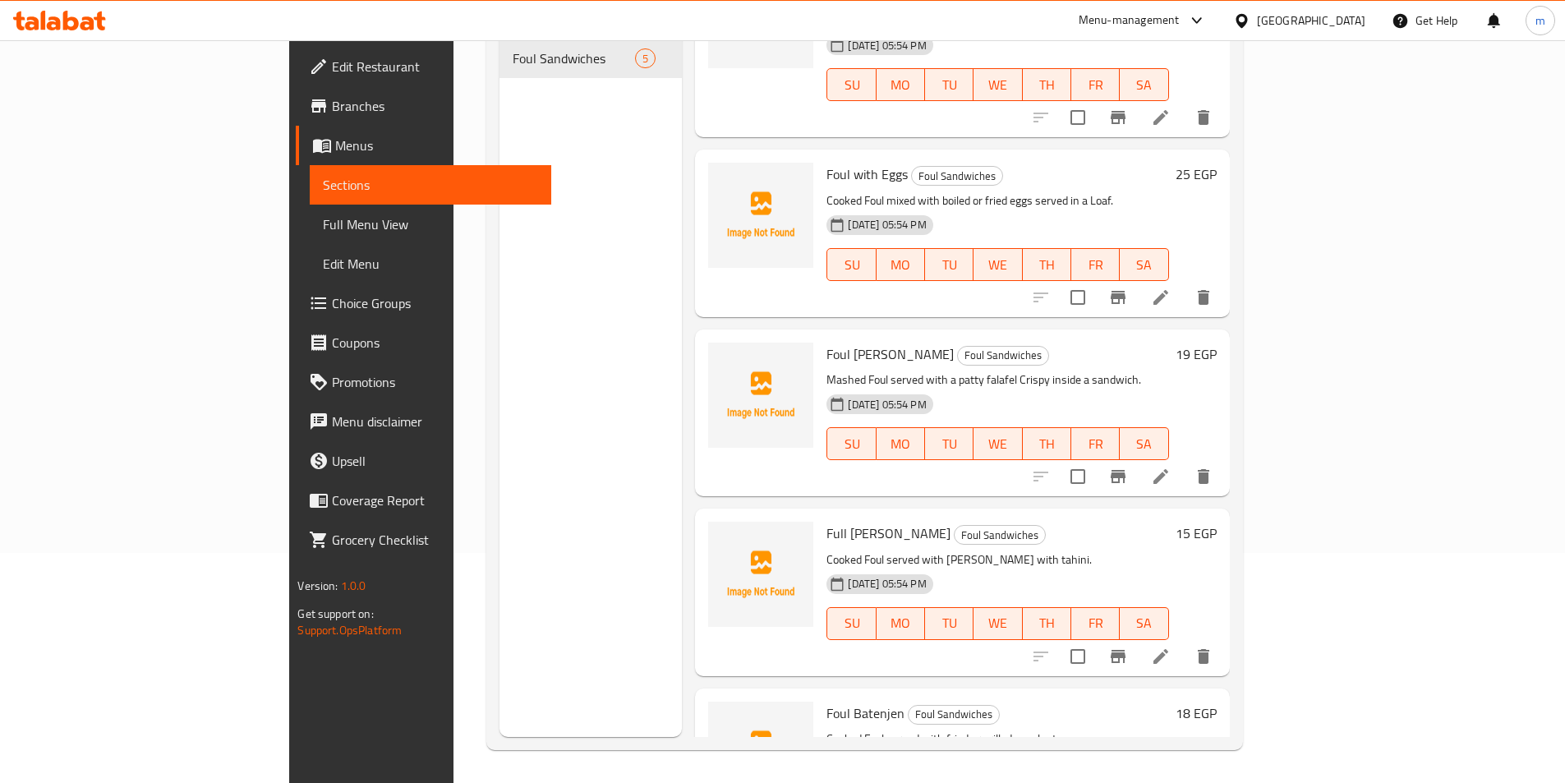
click at [1209, 290] on icon "delete" at bounding box center [1203, 297] width 11 height 15
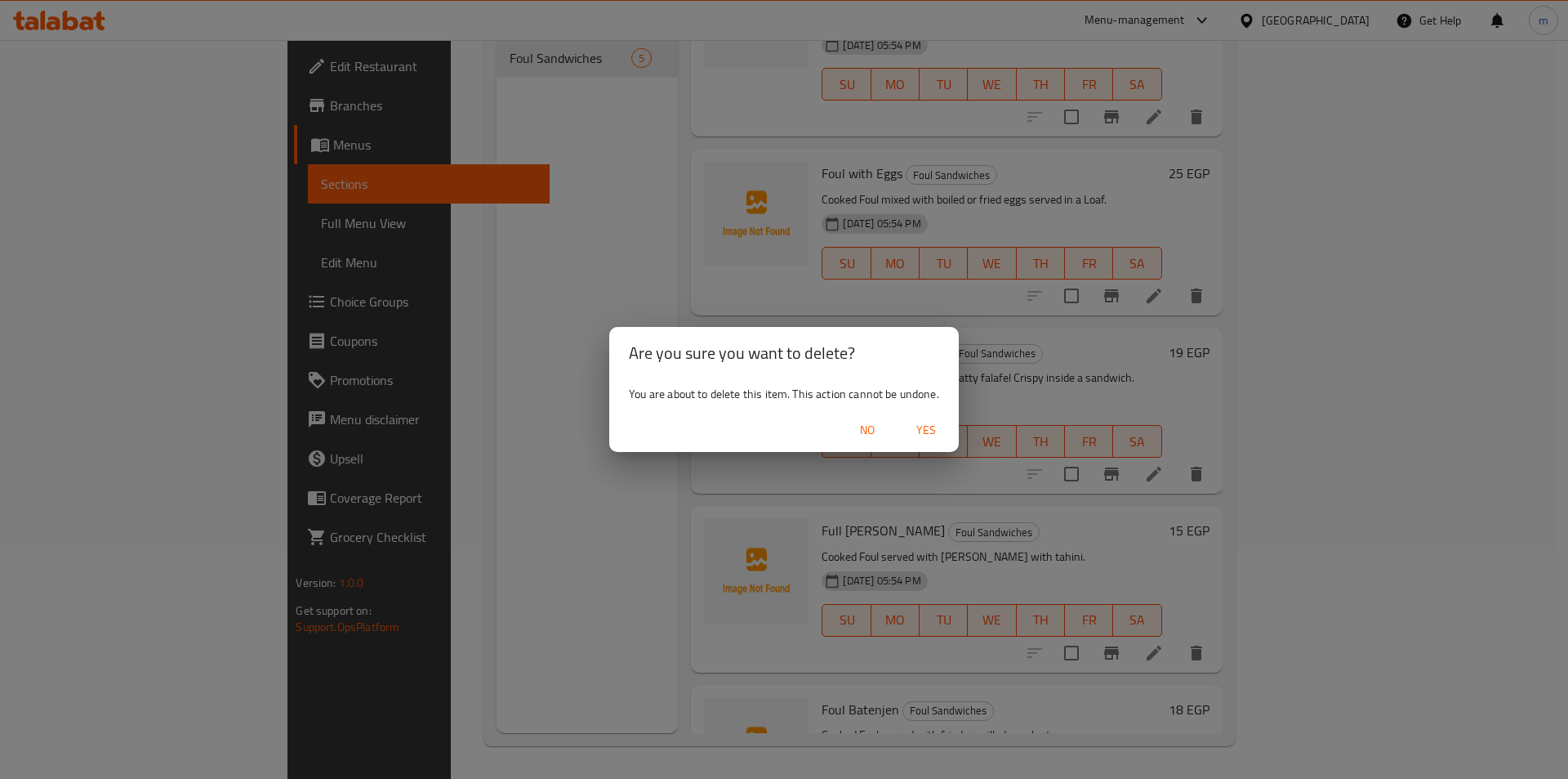
click at [921, 429] on span "Yes" at bounding box center [926, 430] width 39 height 21
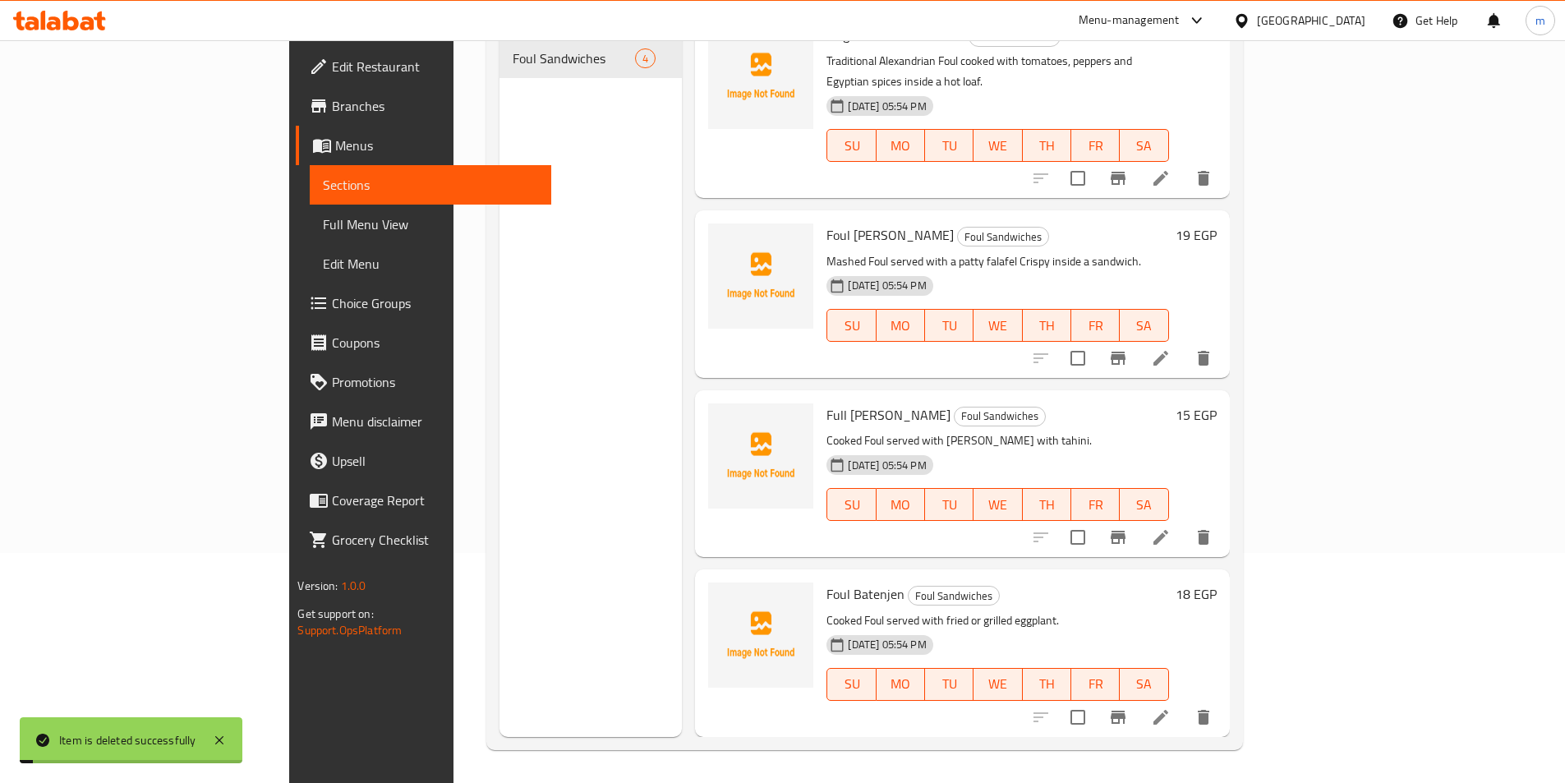
scroll to position [0, 0]
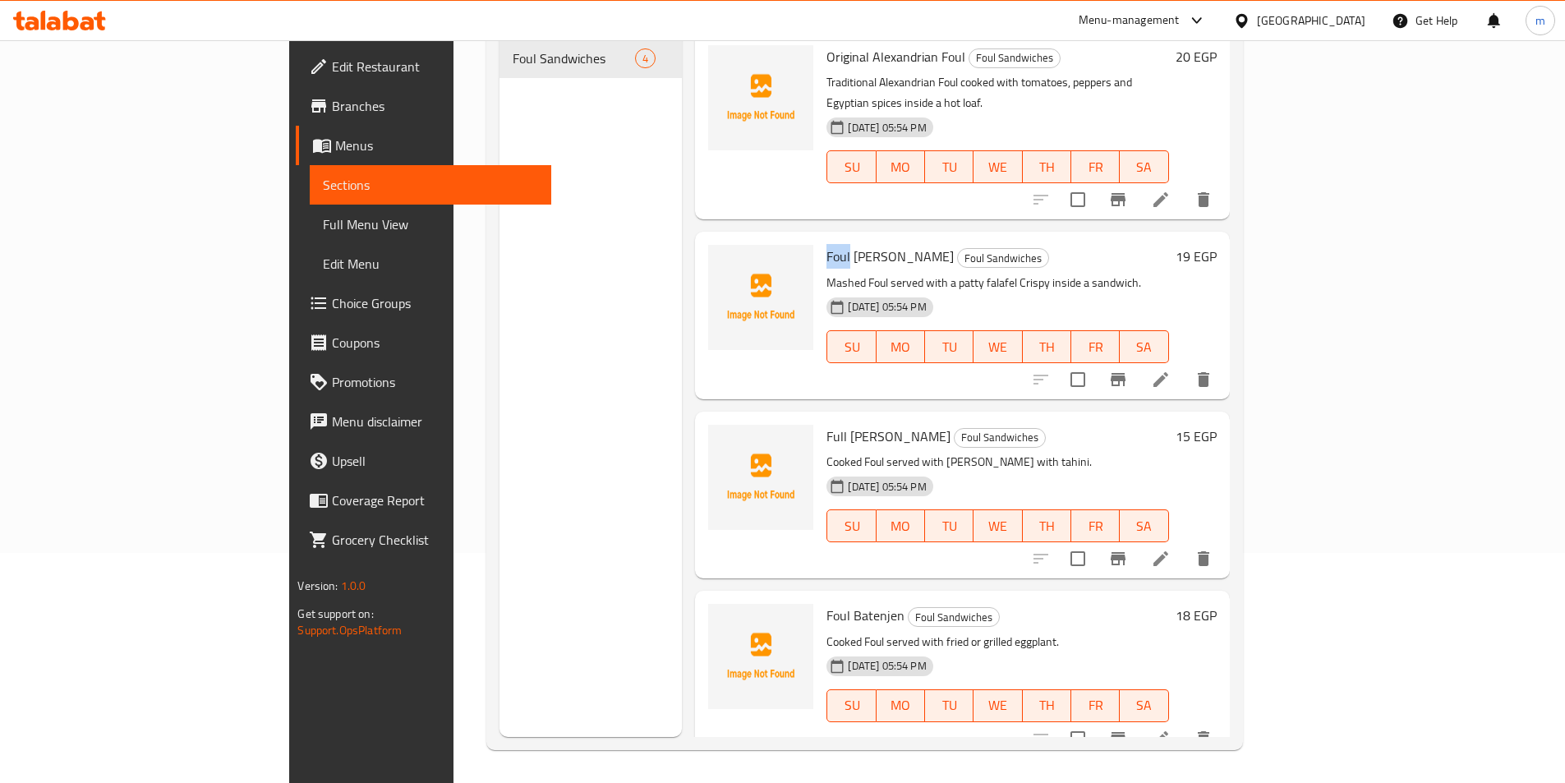
drag, startPoint x: 755, startPoint y: 213, endPoint x: 779, endPoint y: 213, distance: 23.8
click at [826, 244] on span "Foul [PERSON_NAME]" at bounding box center [889, 256] width 127 height 25
copy span "Foul"
click at [911, 345] on div "Foul Ali Taameya Foul Sandwiches Mashed Foul served with a patty falafel Crispy…" at bounding box center [997, 315] width 355 height 154
drag, startPoint x: 1432, startPoint y: 697, endPoint x: 1469, endPoint y: 631, distance: 75.8
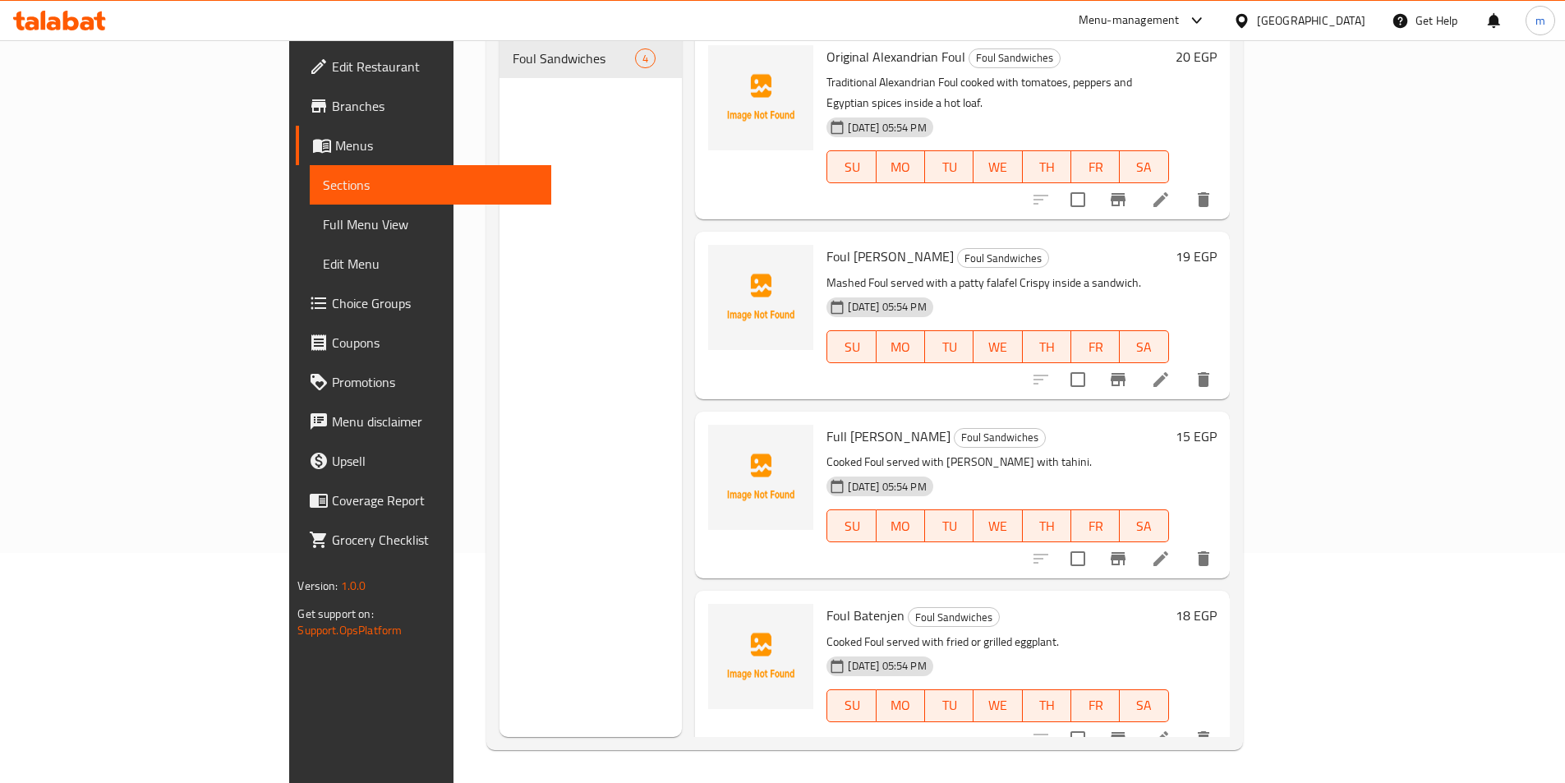
click at [1216, 631] on div "18 EGP" at bounding box center [1193, 674] width 48 height 140
drag, startPoint x: 754, startPoint y: 571, endPoint x: 831, endPoint y: 571, distance: 77.2
click at [831, 604] on h6 "Foul Batenjen Foul Sandwiches" at bounding box center [997, 615] width 342 height 23
copy span "Foul Batenjen"
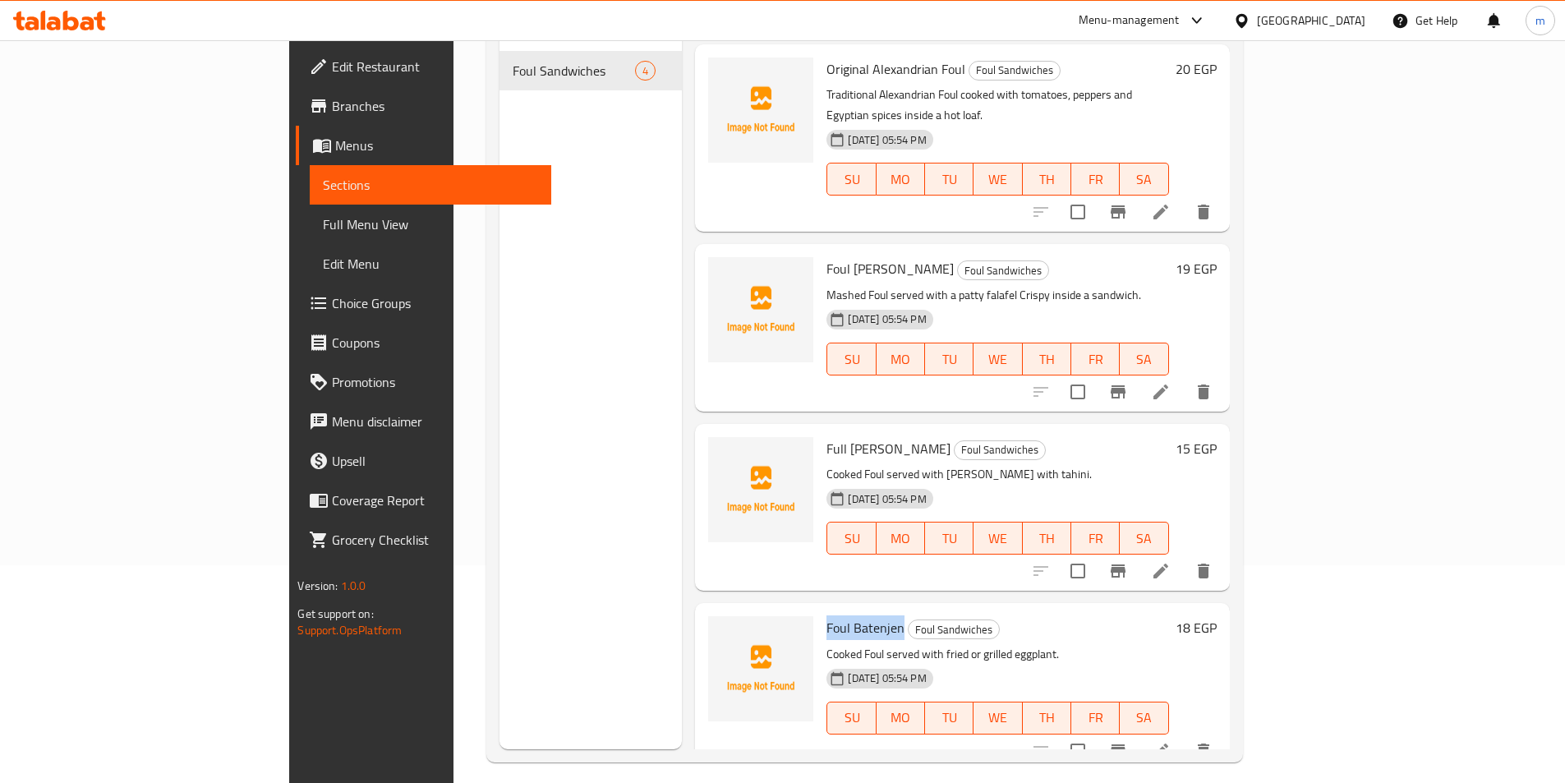
scroll to position [230, 0]
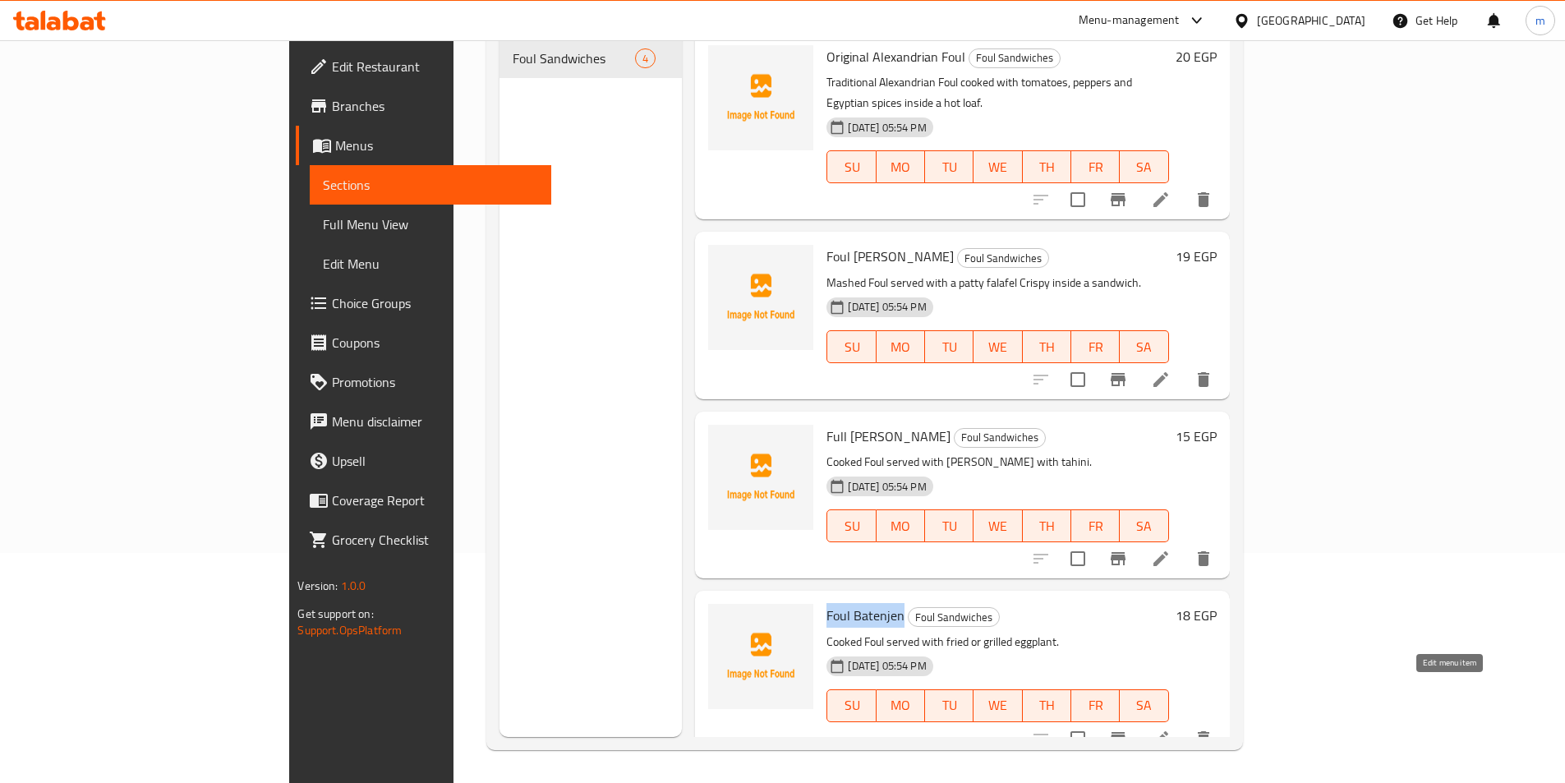
click at [1170, 729] on icon at bounding box center [1161, 739] width 20 height 20
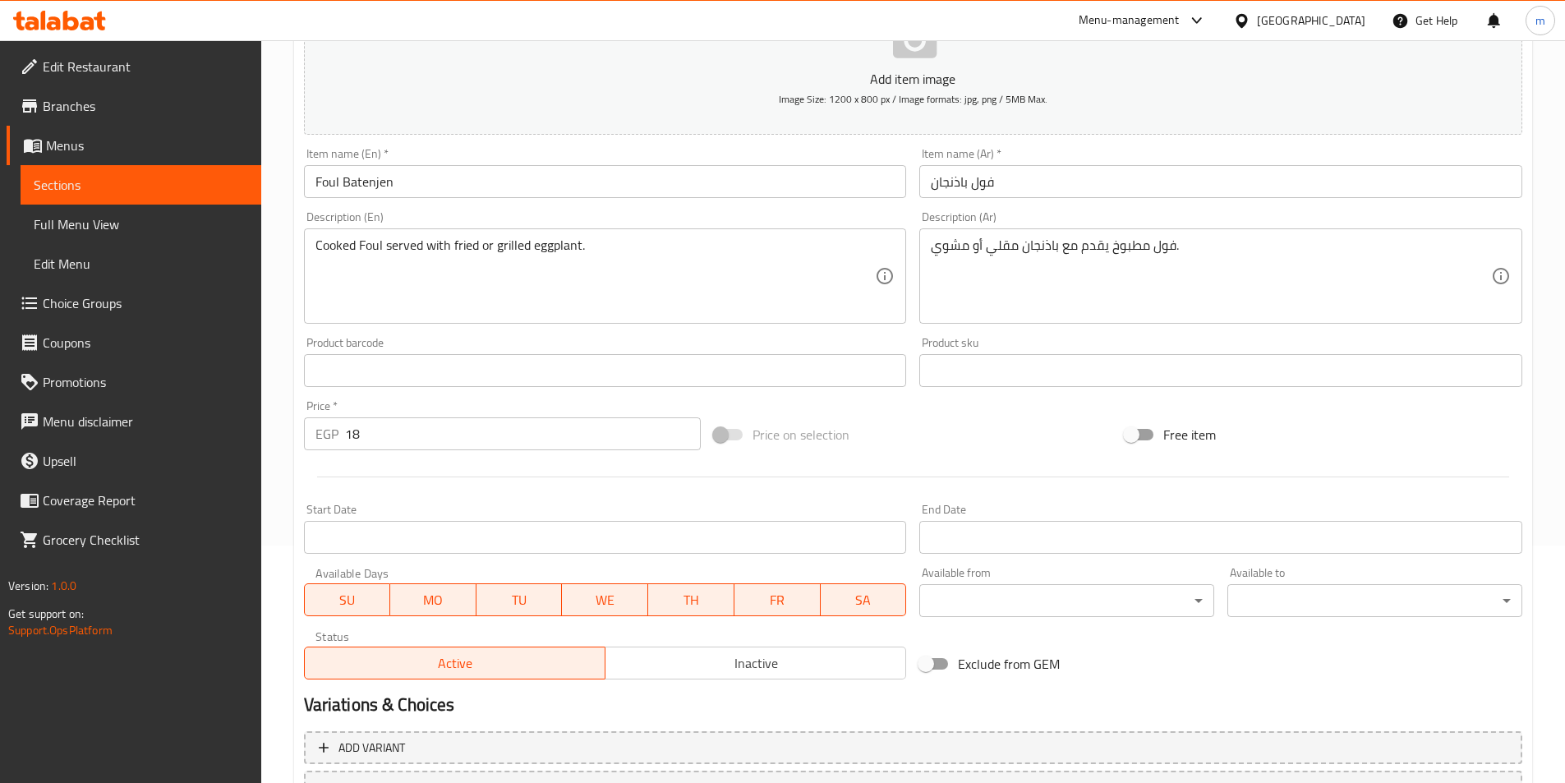
scroll to position [246, 0]
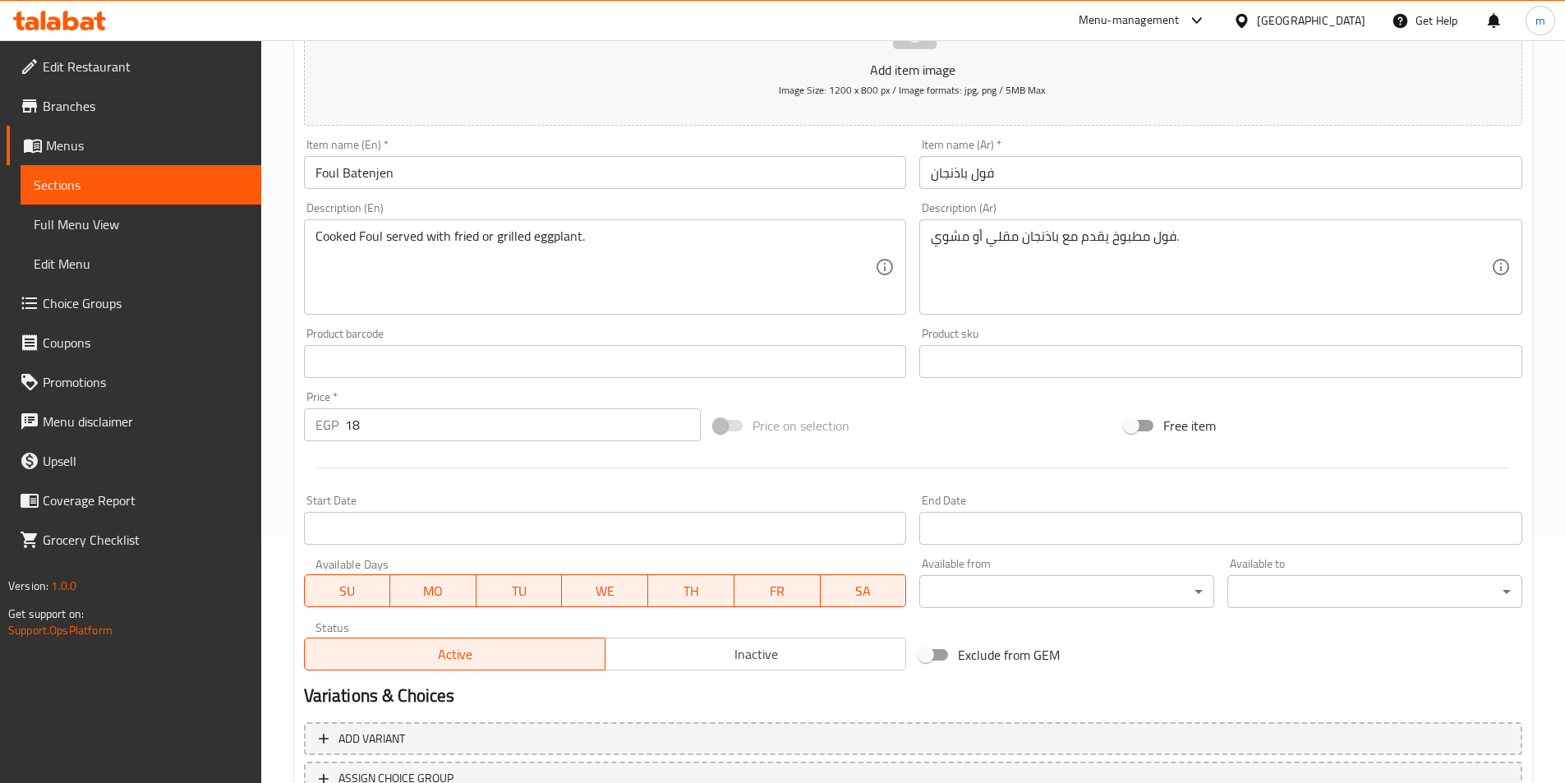
click at [80, 199] on link "Sections" at bounding box center [141, 184] width 241 height 39
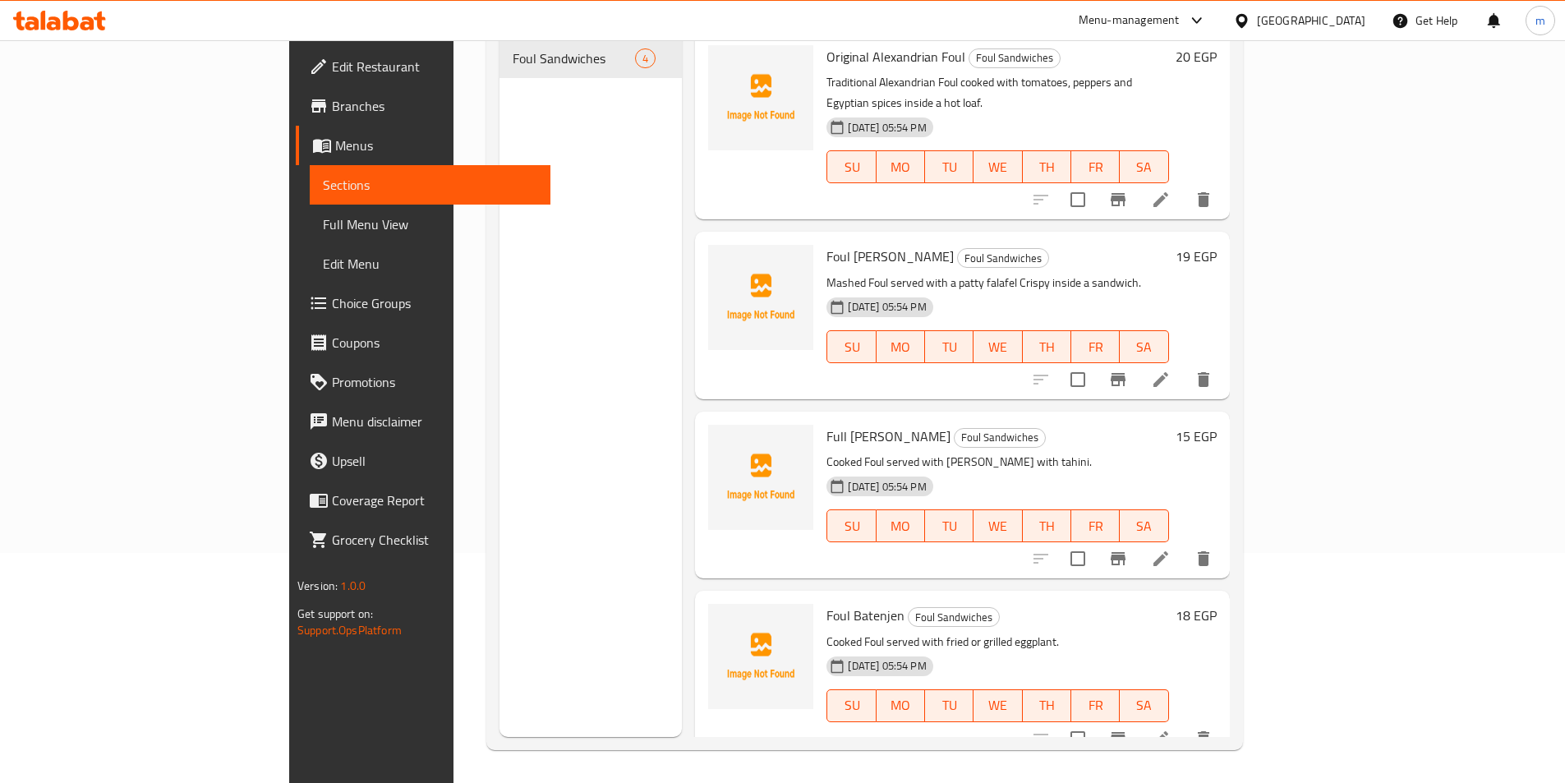
scroll to position [230, 0]
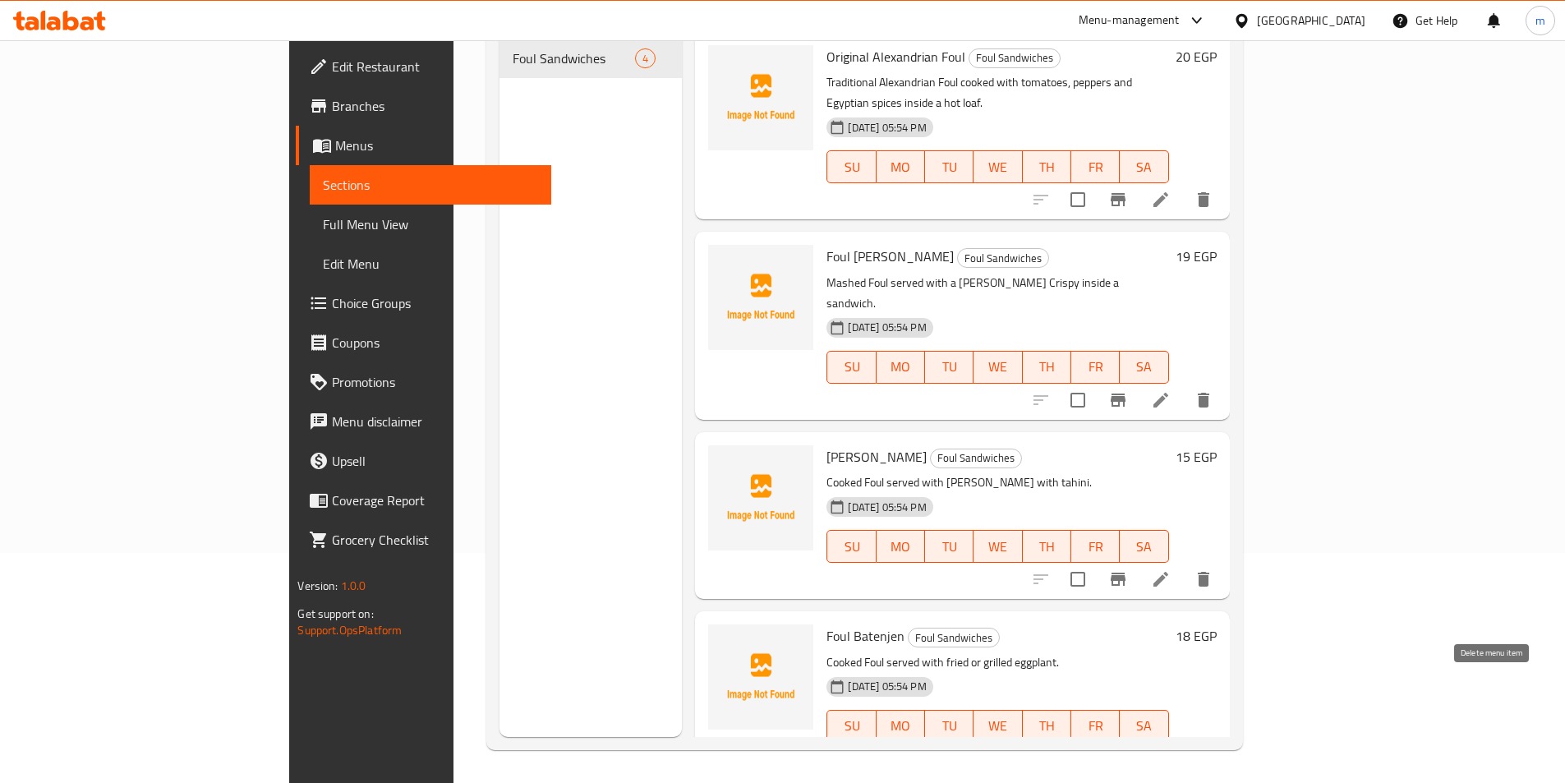
click at [1223, 739] on button "delete" at bounding box center [1203, 758] width 39 height 39
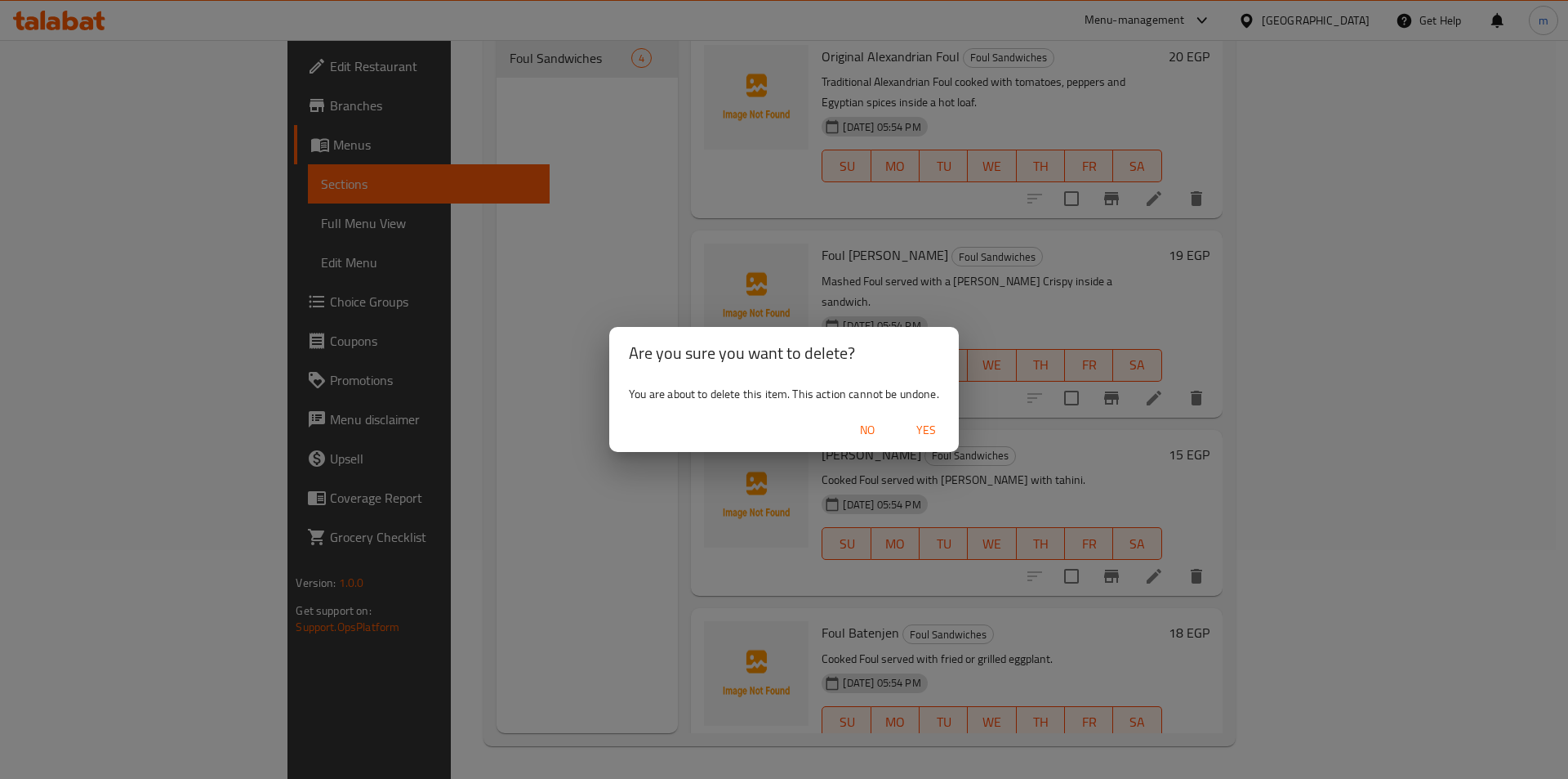
click at [925, 430] on span "Yes" at bounding box center [926, 430] width 39 height 21
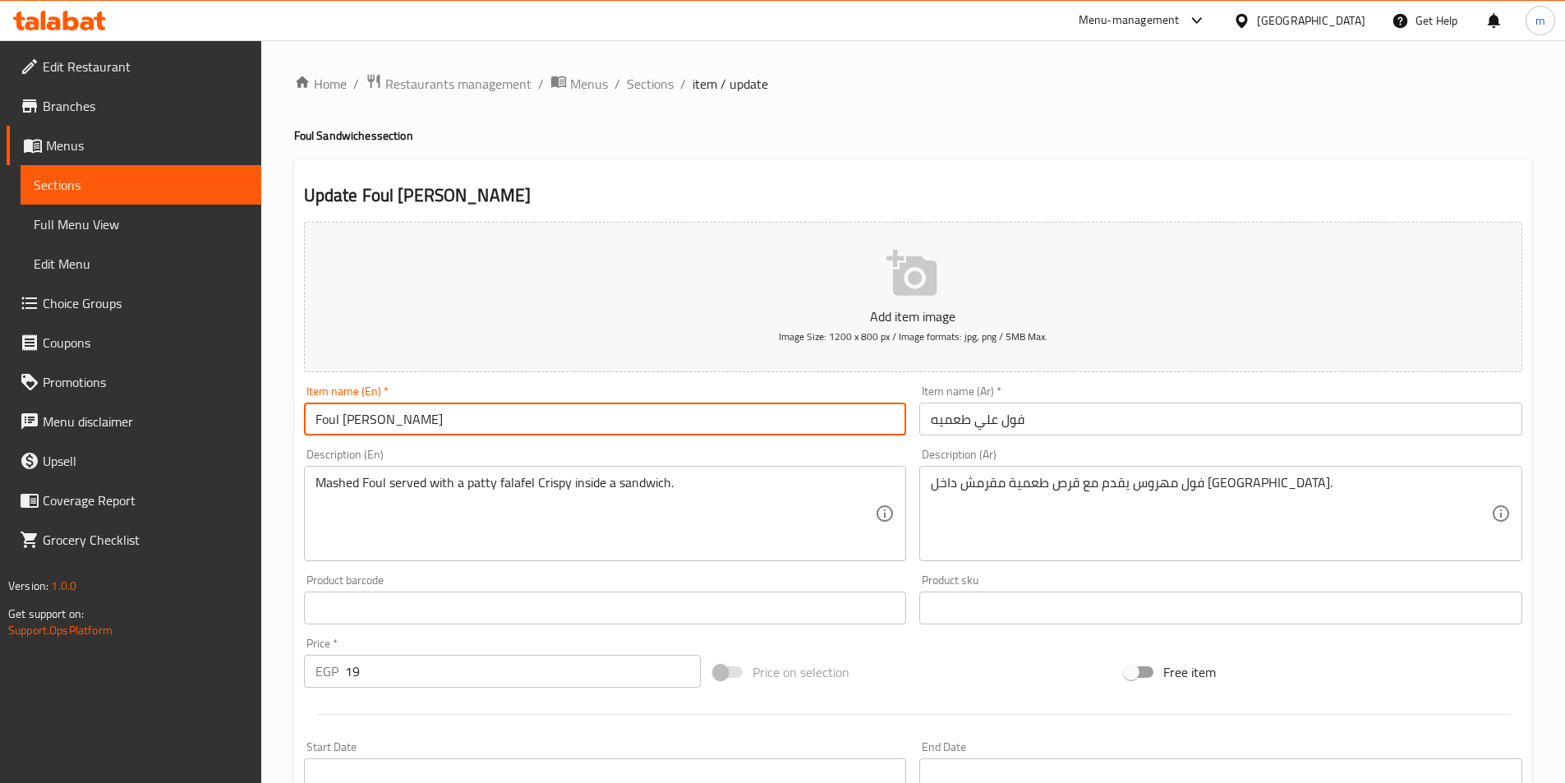
drag, startPoint x: 407, startPoint y: 421, endPoint x: 358, endPoint y: 433, distance: 49.8
click at [358, 433] on input "Foul [PERSON_NAME]" at bounding box center [605, 418] width 603 height 33
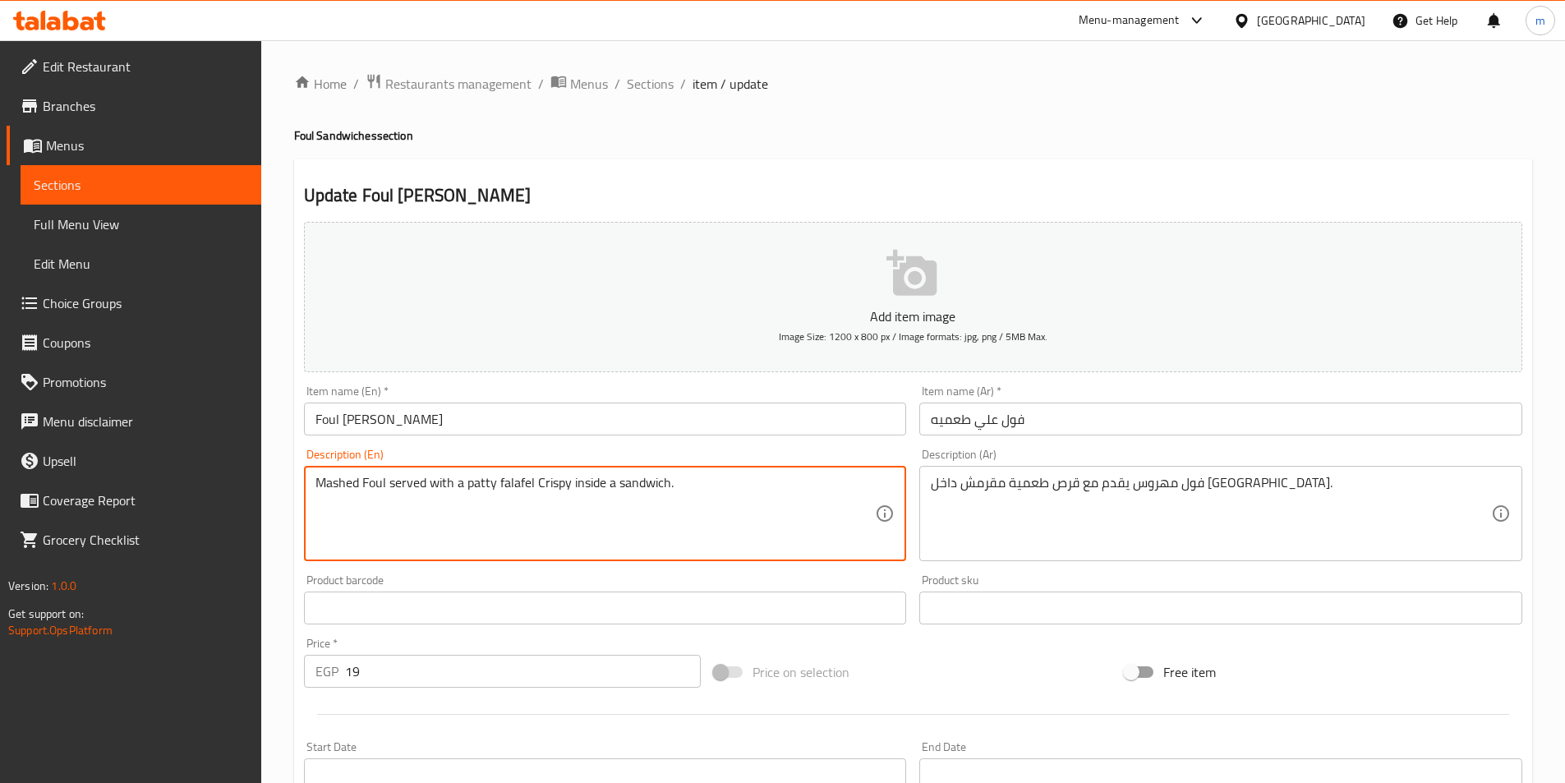
drag, startPoint x: 496, startPoint y: 486, endPoint x: 531, endPoint y: 476, distance: 36.9
paste textarea "Taameya"
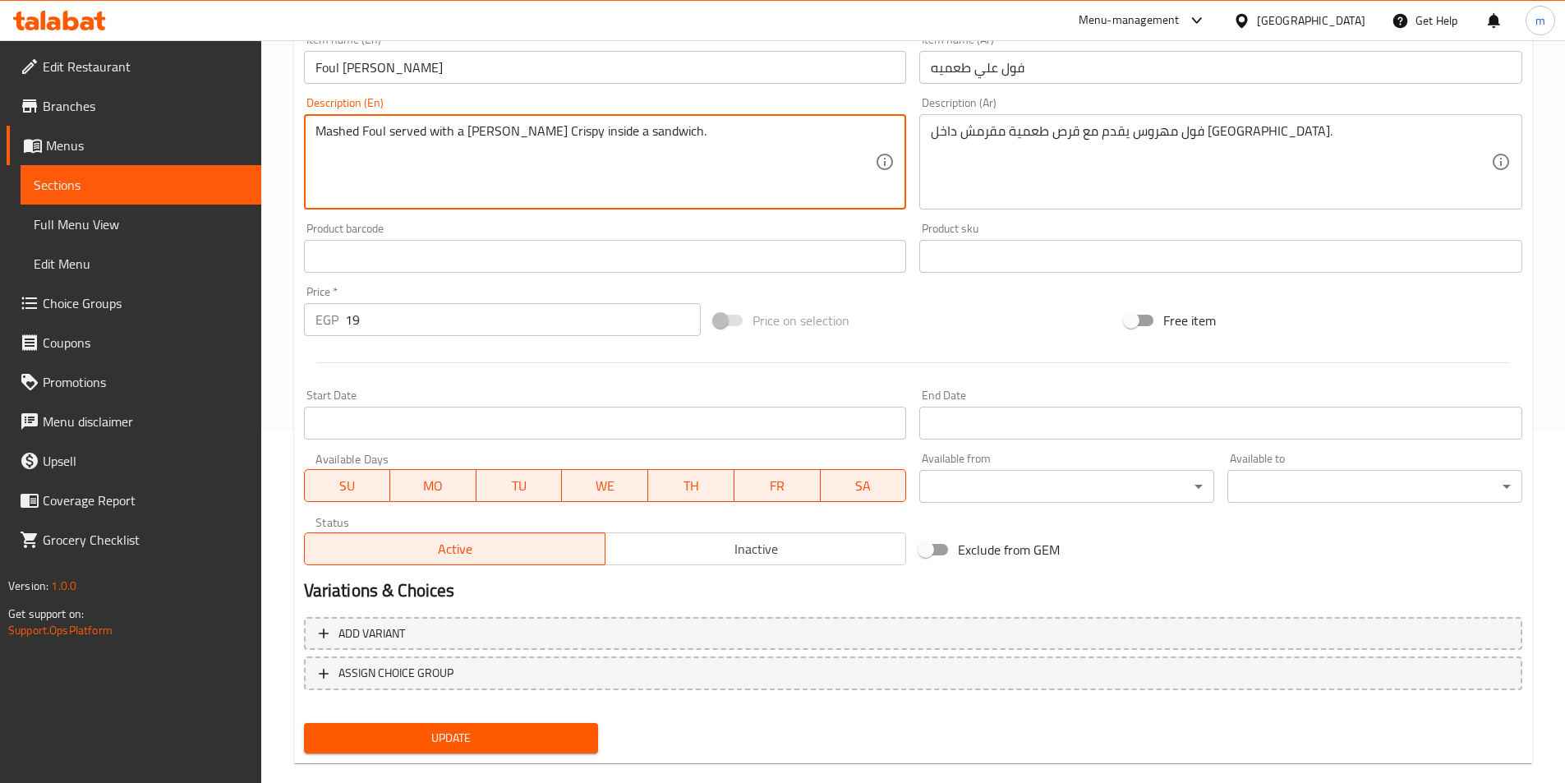
scroll to position [378, 0]
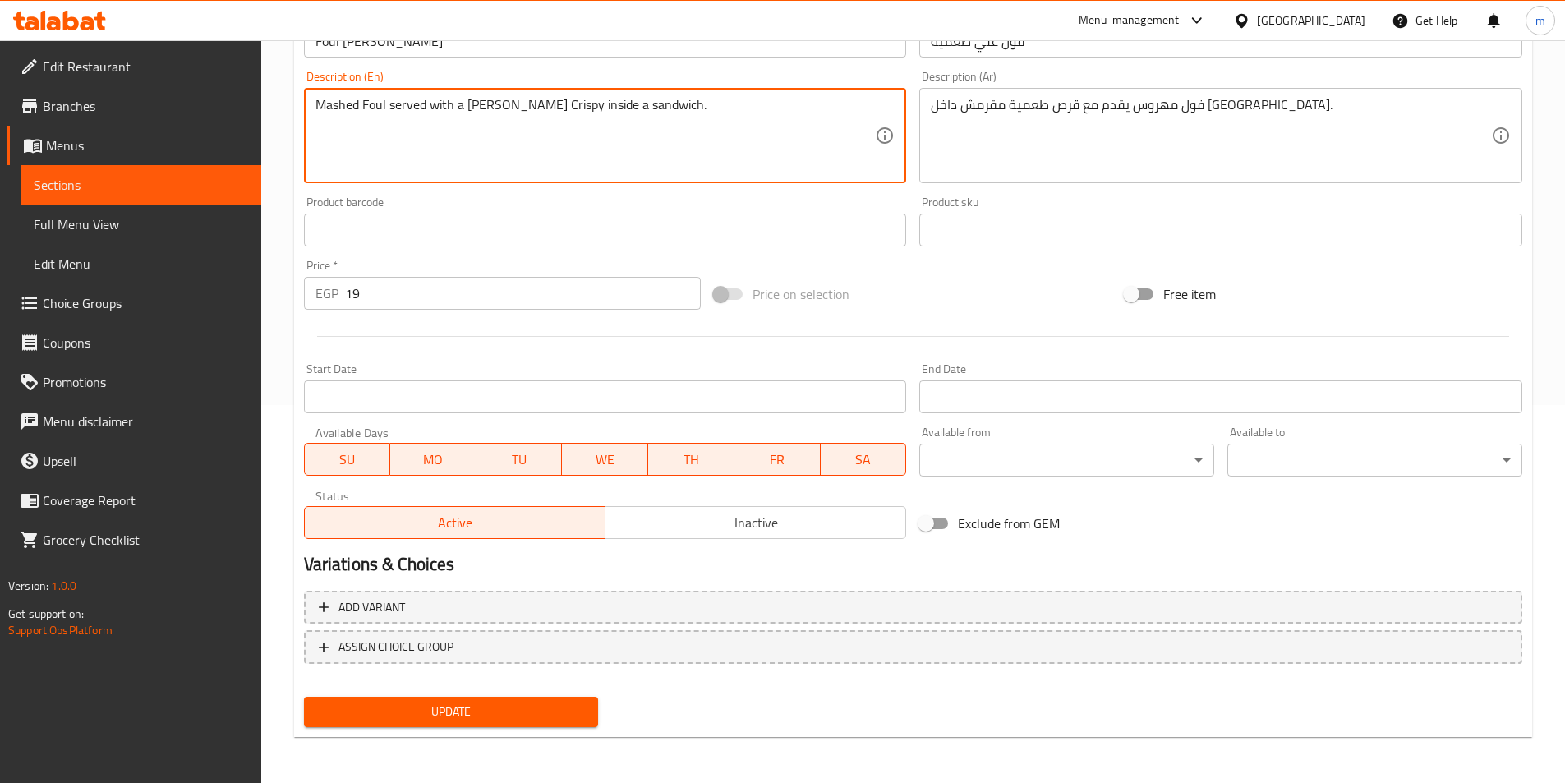
type textarea "Mashed Foul served with a [PERSON_NAME] Crispy inside a sandwich."
click at [557, 708] on span "Update" at bounding box center [451, 711] width 269 height 21
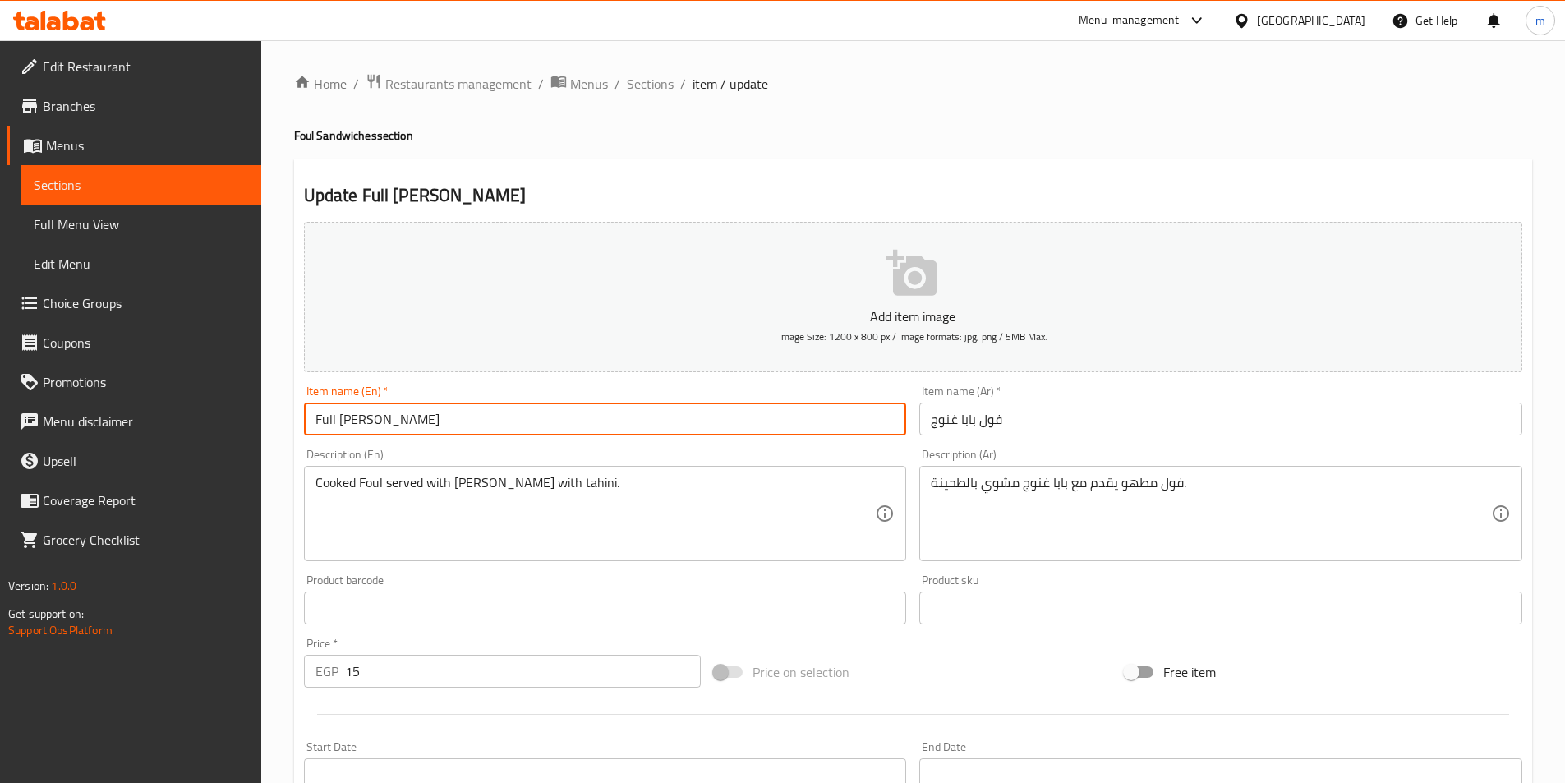
drag, startPoint x: 315, startPoint y: 419, endPoint x: 335, endPoint y: 411, distance: 22.1
click at [335, 411] on input "Full Baba Ghanouj" at bounding box center [605, 418] width 603 height 33
paste input "ou"
type input "Foul Baba Ghanouj"
click at [539, 388] on div "Item name (En)   * Foul Baba Ghanouj Item name (En) *" at bounding box center [605, 410] width 603 height 50
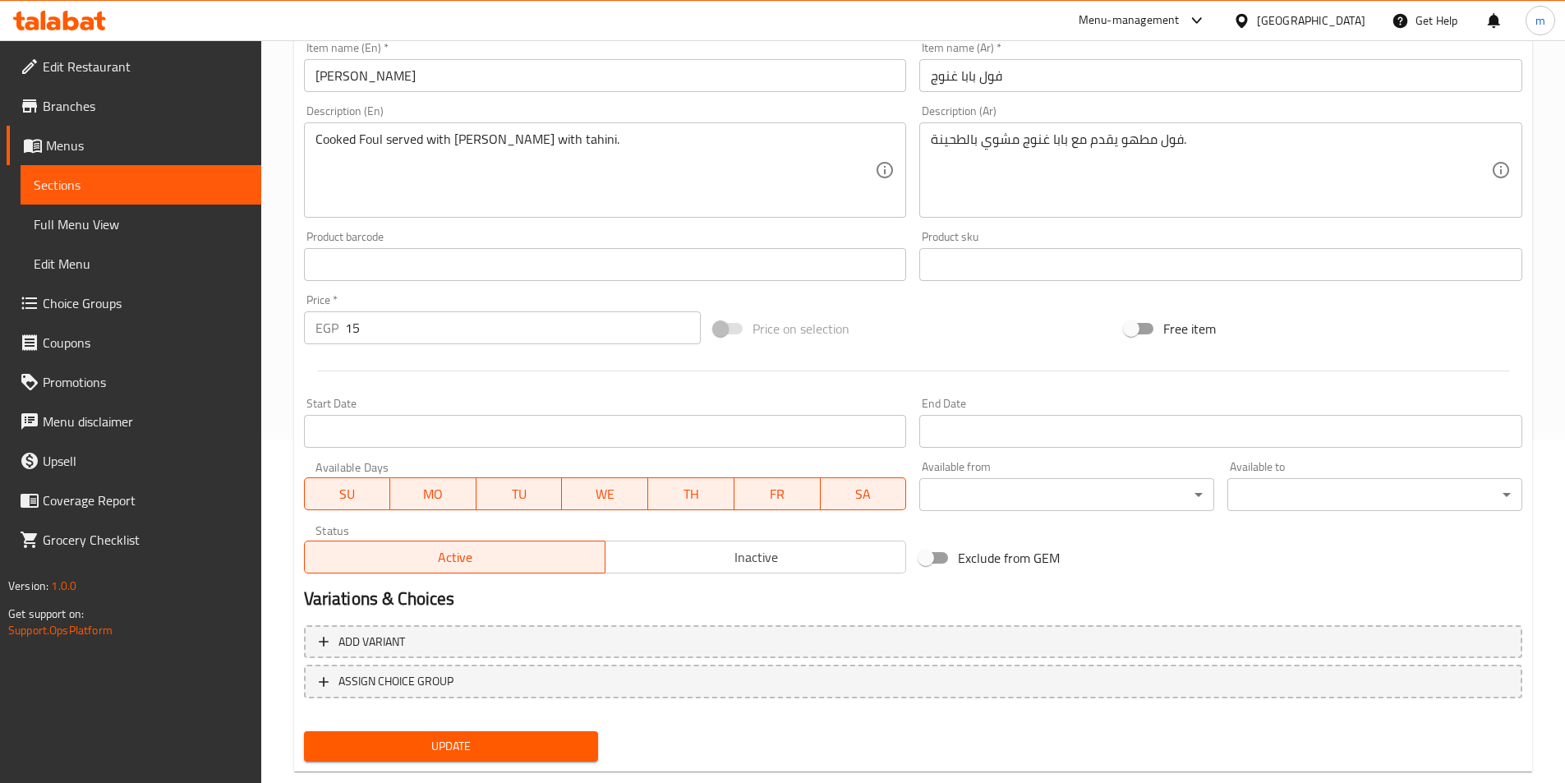
scroll to position [378, 0]
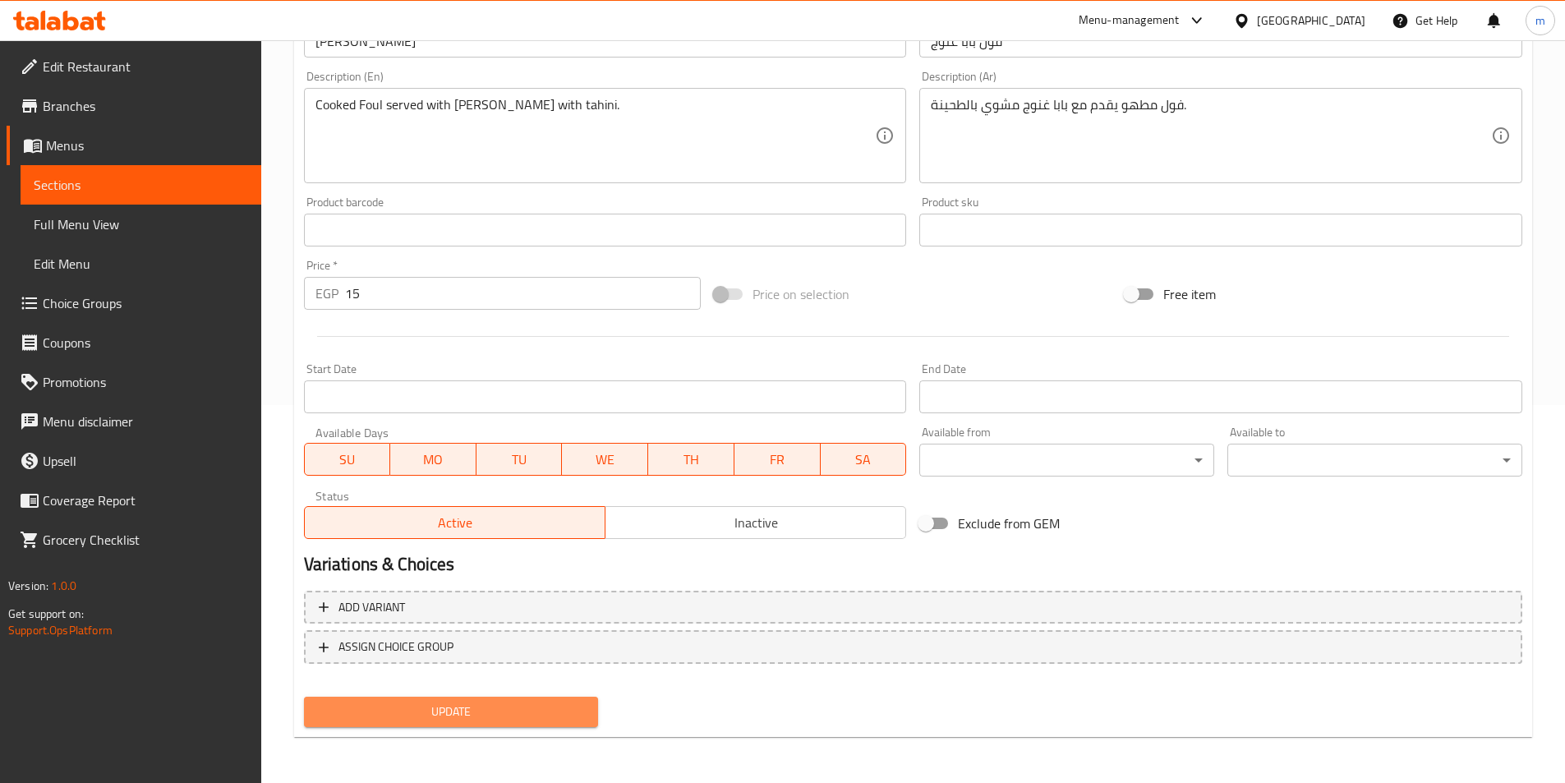
click at [571, 717] on span "Update" at bounding box center [451, 711] width 269 height 21
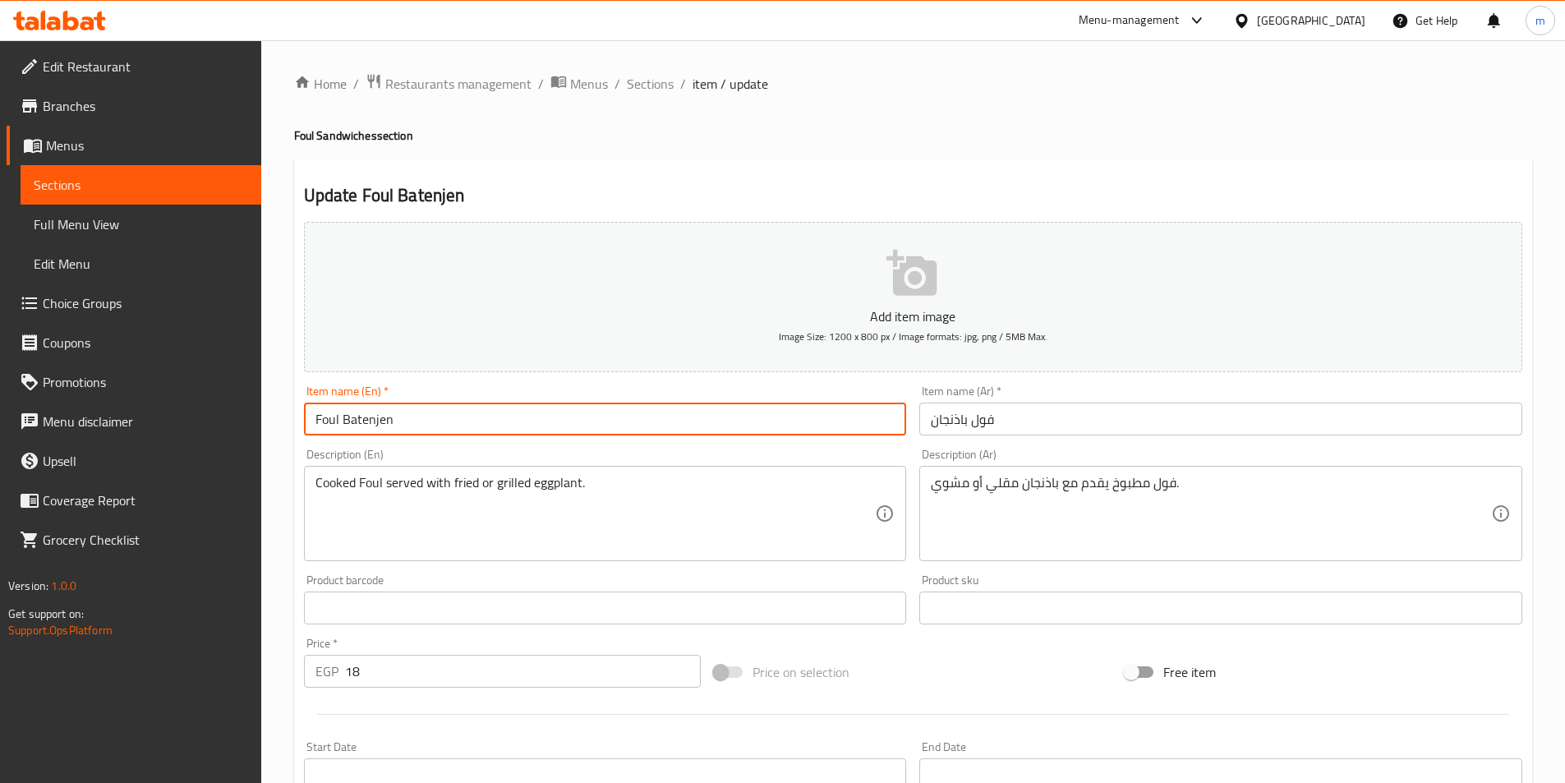
drag, startPoint x: 444, startPoint y: 422, endPoint x: 344, endPoint y: 420, distance: 100.2
click at [344, 420] on input "Foul Batenjen" at bounding box center [605, 418] width 603 height 33
paste input "Eggplant"
type input "Foul Eggplant"
click at [518, 390] on div "Item name (En)   * Foul Eggplant Item name (En) *" at bounding box center [605, 410] width 603 height 50
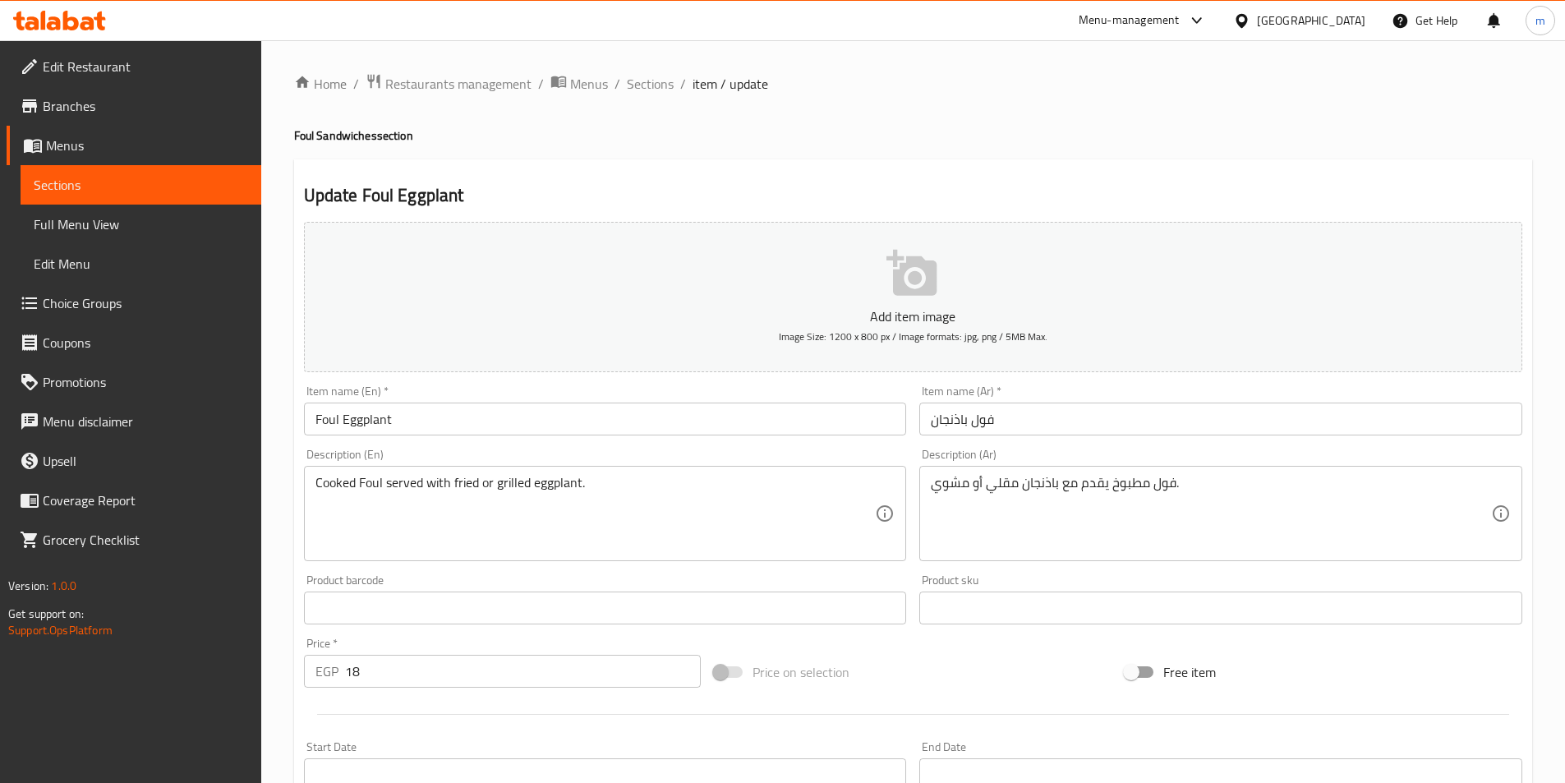
click at [771, 383] on div "Item name (En)   * Foul Eggplant Item name (En) *" at bounding box center [605, 410] width 616 height 63
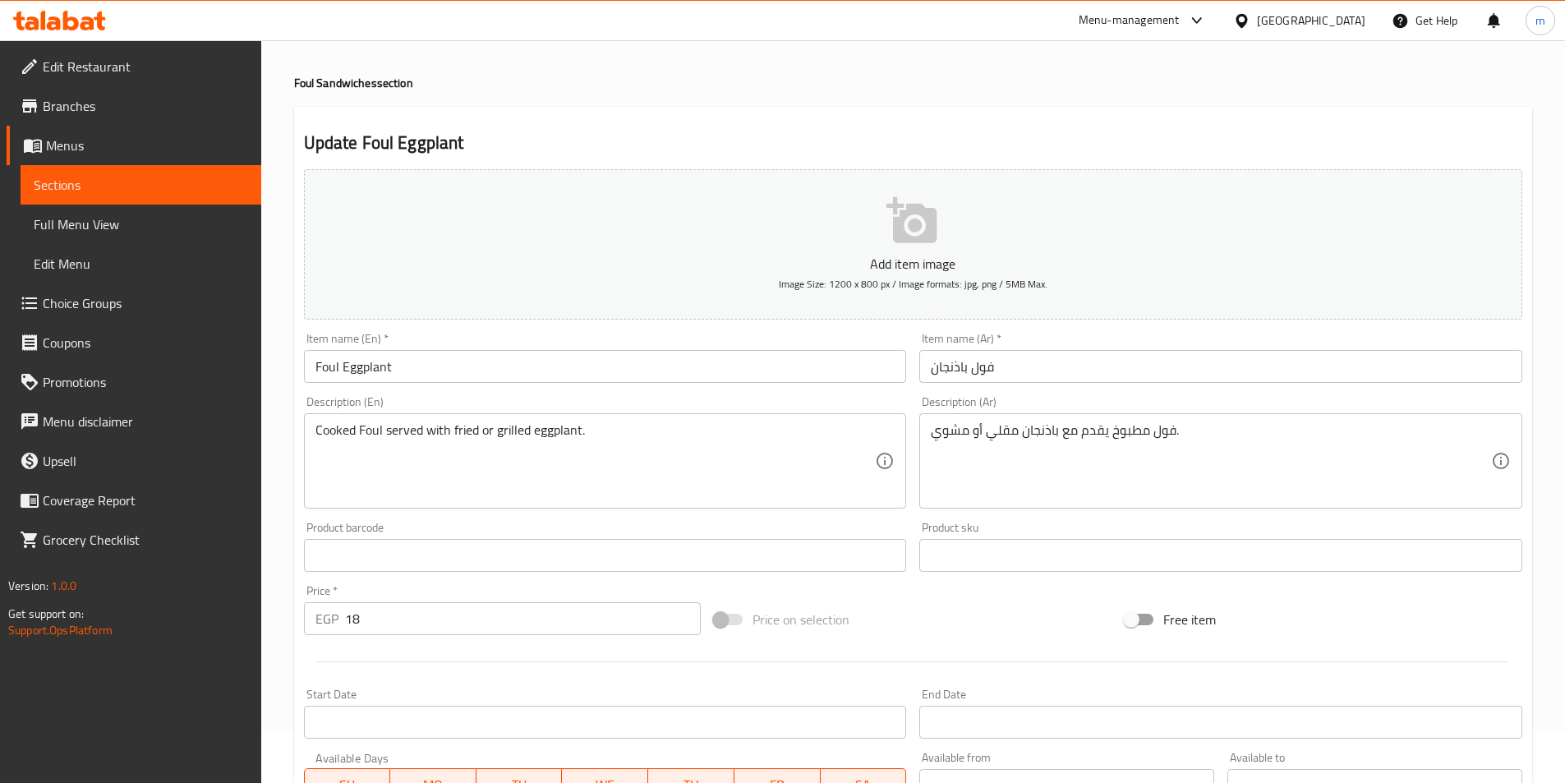
scroll to position [49, 0]
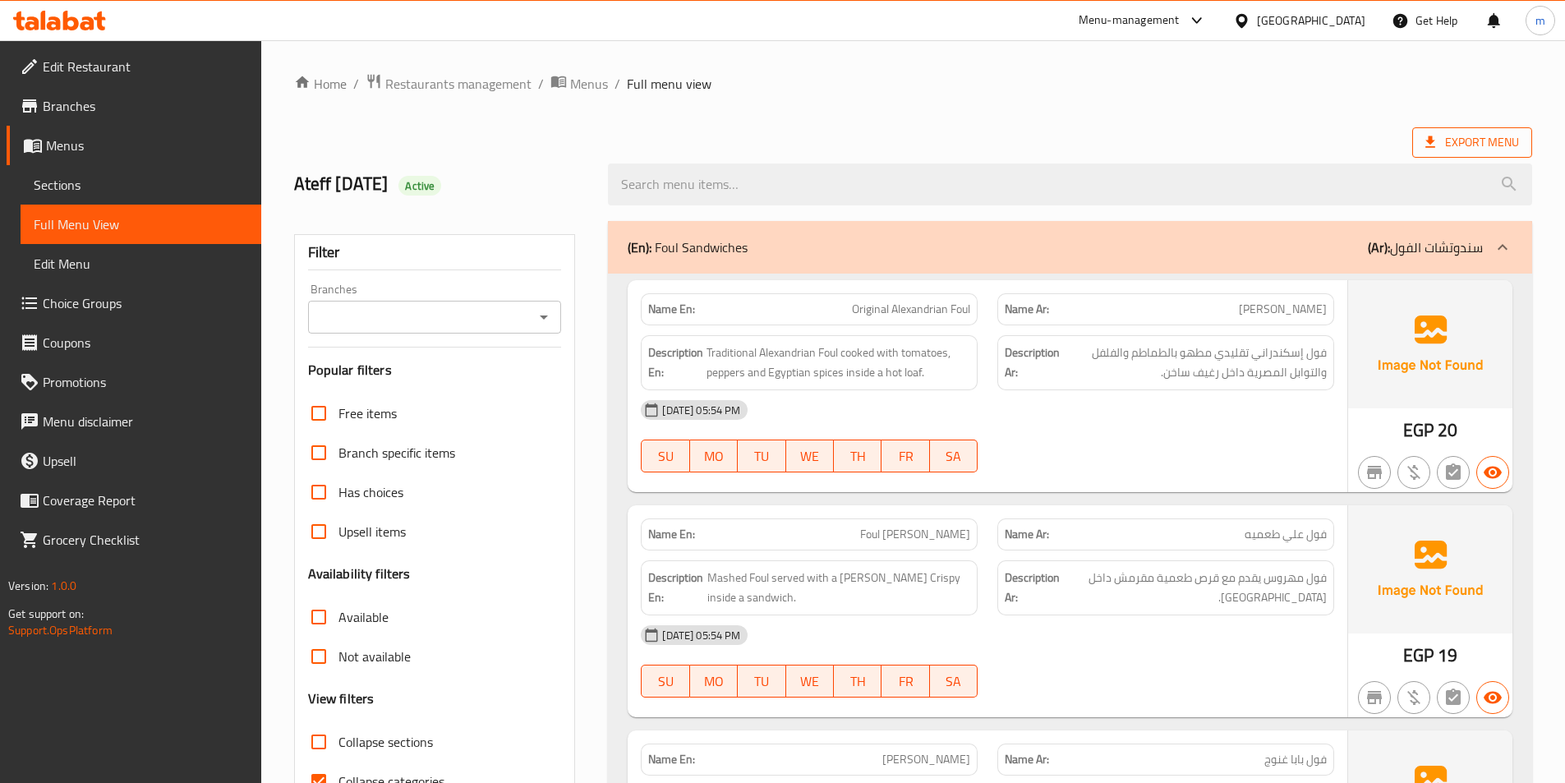
click at [1511, 138] on span "Export Menu" at bounding box center [1472, 142] width 94 height 21
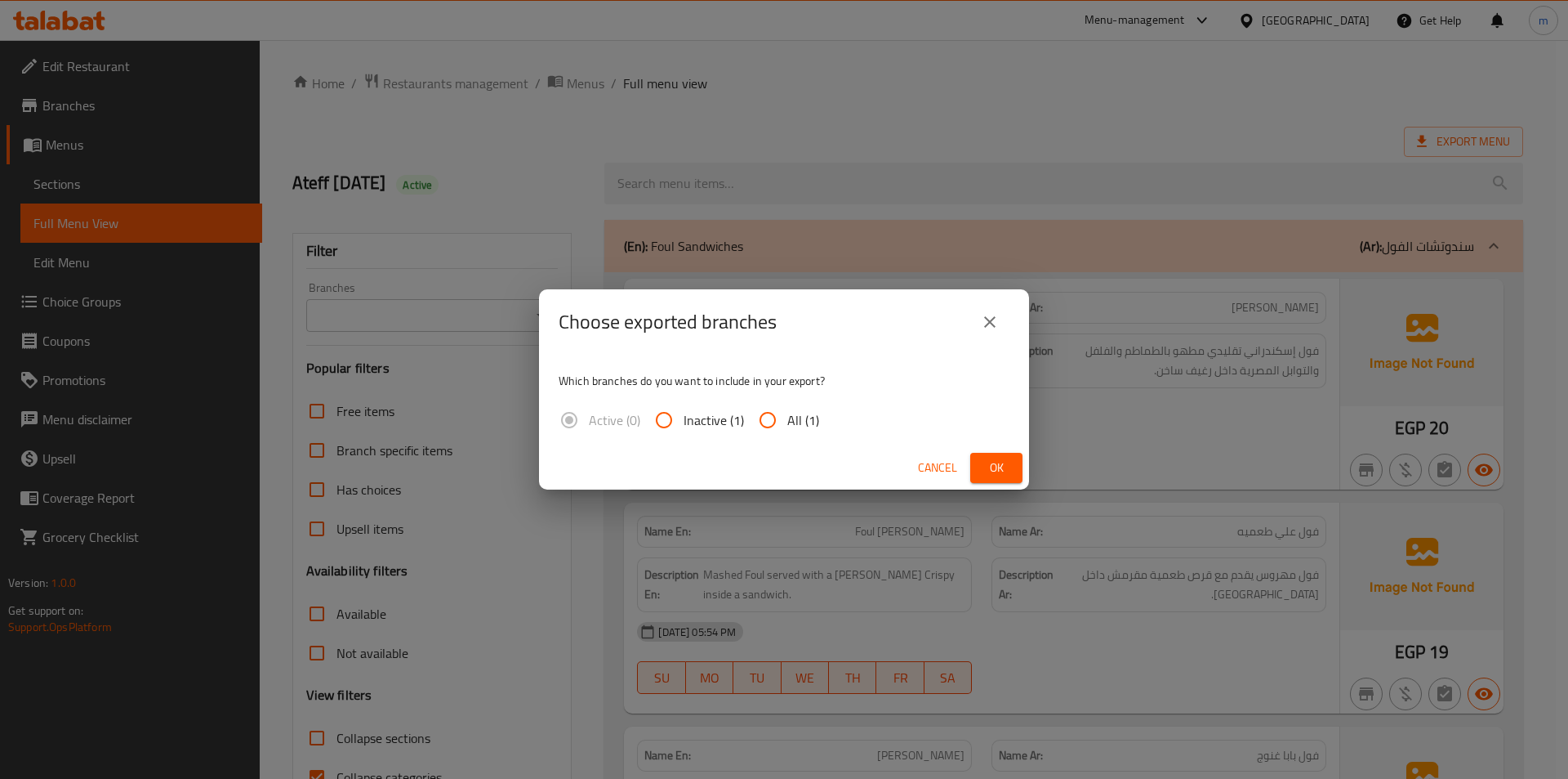
click at [789, 421] on span "All (1)" at bounding box center [803, 420] width 32 height 20
click at [787, 421] on input "All (1)" at bounding box center [767, 419] width 39 height 39
radio input "true"
click at [1002, 479] on button "Ok" at bounding box center [996, 468] width 53 height 30
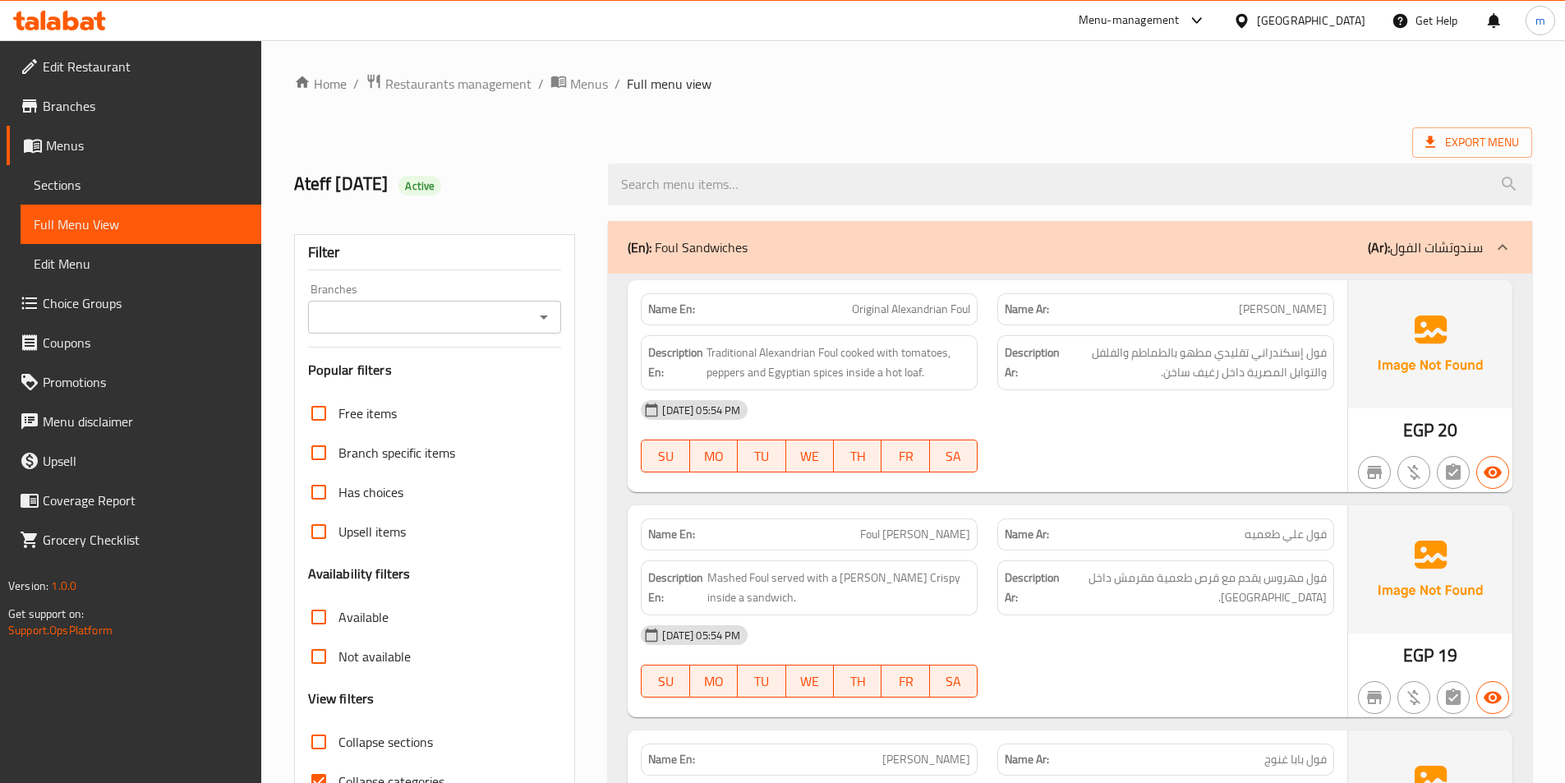
click at [156, 76] on span "Edit Restaurant" at bounding box center [145, 67] width 205 height 20
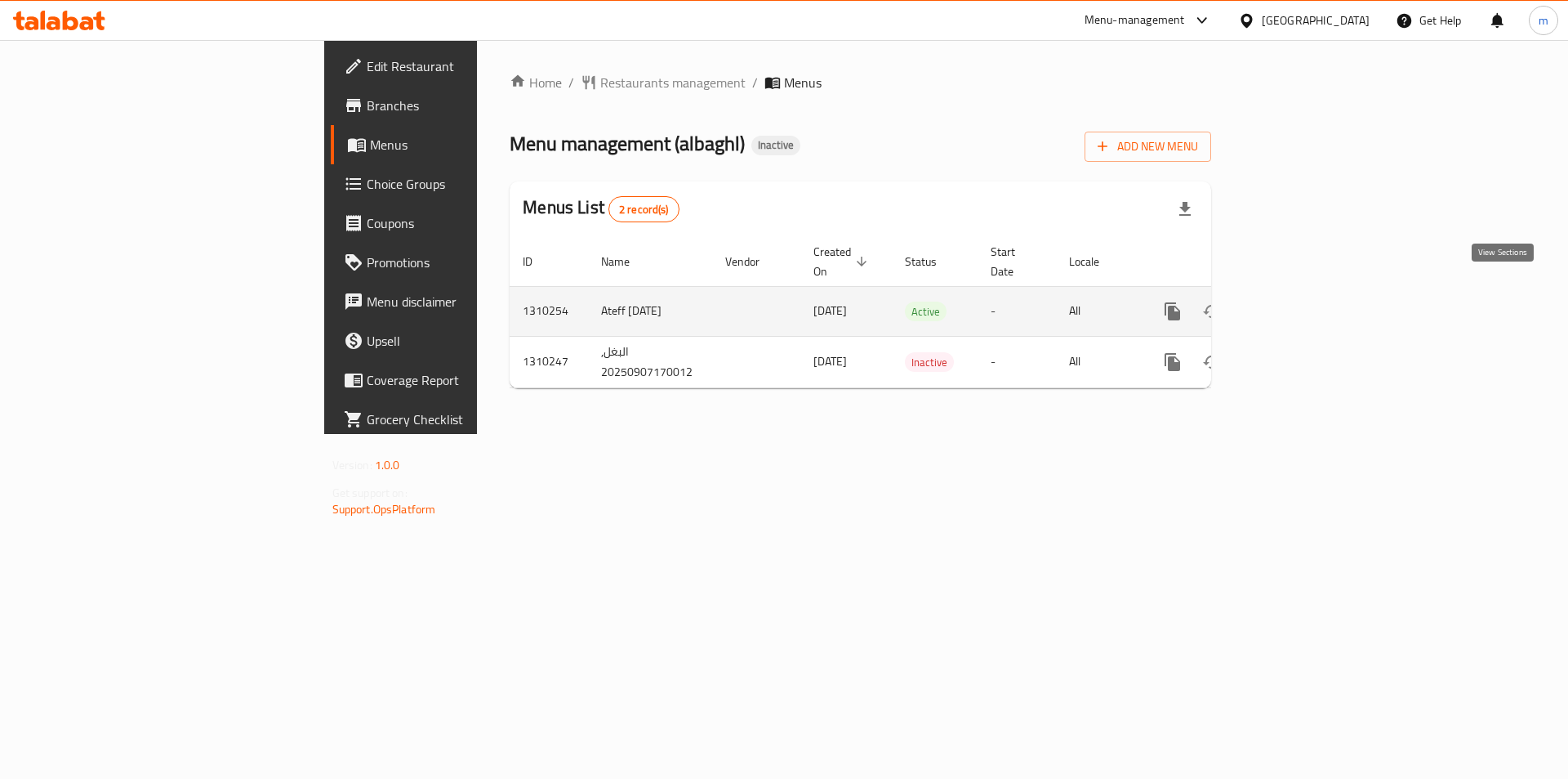
click at [1298, 304] on icon "enhanced table" at bounding box center [1290, 311] width 15 height 15
